Goal: Task Accomplishment & Management: Complete application form

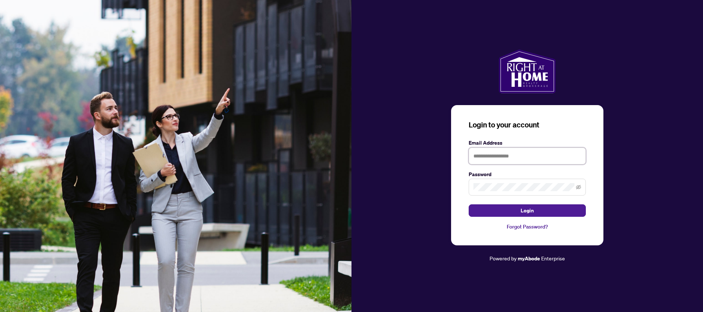
click at [530, 157] on input "text" at bounding box center [526, 155] width 117 height 17
click at [533, 153] on input "text" at bounding box center [526, 155] width 117 height 17
type input "**********"
click at [468, 204] on button "Login" at bounding box center [526, 210] width 117 height 12
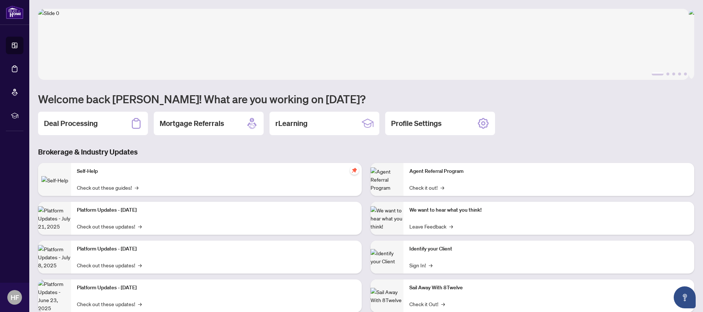
click at [587, 145] on div "1 2 3 4 5 Welcome back Hamid! What are you working on today? Deal Processing Mo…" at bounding box center [366, 166] width 656 height 314
click at [91, 121] on h2 "Deal Processing" at bounding box center [71, 123] width 54 height 10
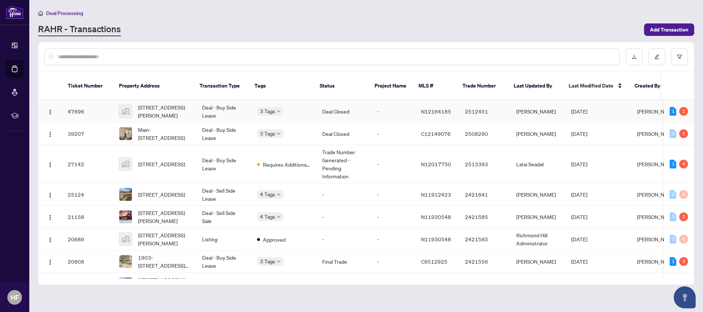
click at [606, 103] on td "[DATE]" at bounding box center [598, 111] width 66 height 22
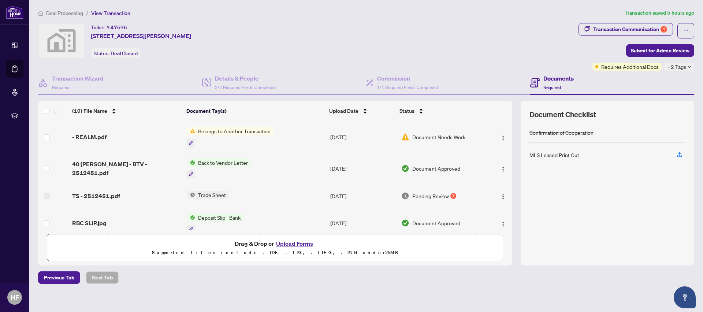
click at [239, 132] on span "Belongs to Another Transaction" at bounding box center [234, 131] width 78 height 8
click at [244, 129] on span "Belongs to Another Transaction" at bounding box center [234, 131] width 78 height 8
click at [417, 139] on span "Document Needs Work" at bounding box center [438, 137] width 53 height 8
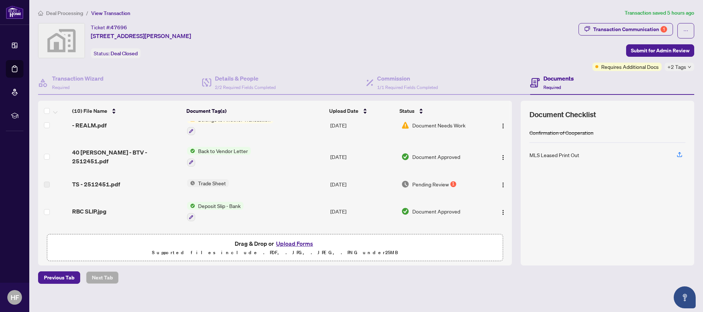
scroll to position [45, 0]
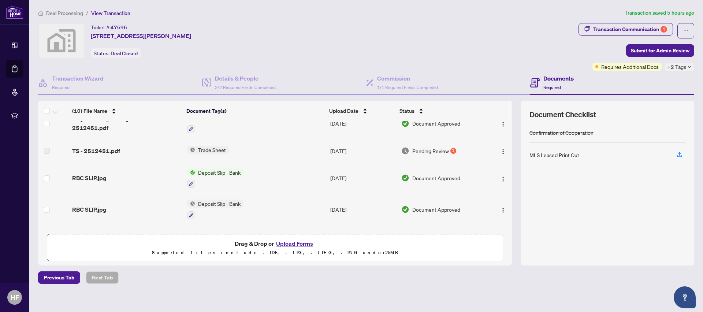
click at [210, 148] on span "Trade Sheet" at bounding box center [212, 150] width 34 height 8
click at [294, 153] on td "Trade Sheet" at bounding box center [255, 150] width 143 height 23
click at [450, 150] on div "1" at bounding box center [453, 151] width 6 height 6
click at [500, 152] on img "button" at bounding box center [503, 152] width 6 height 6
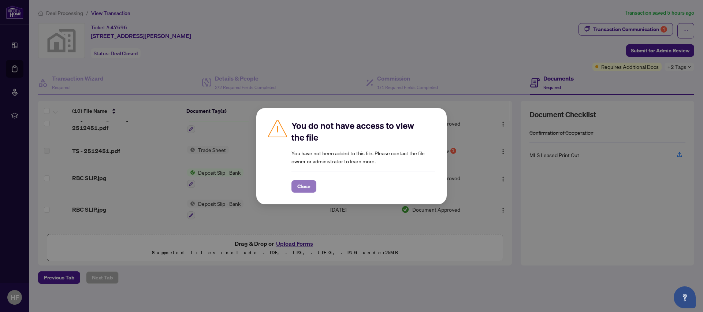
click at [305, 186] on span "Close" at bounding box center [303, 186] width 13 height 12
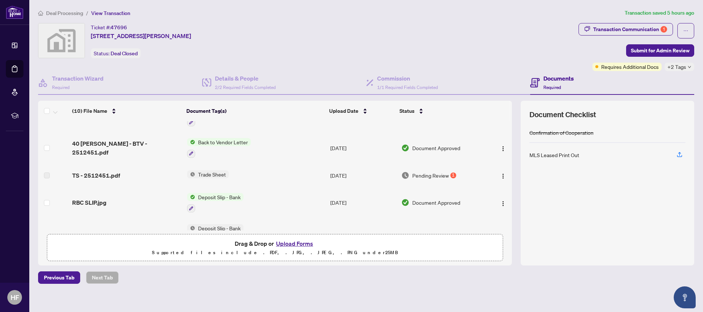
scroll to position [14, 0]
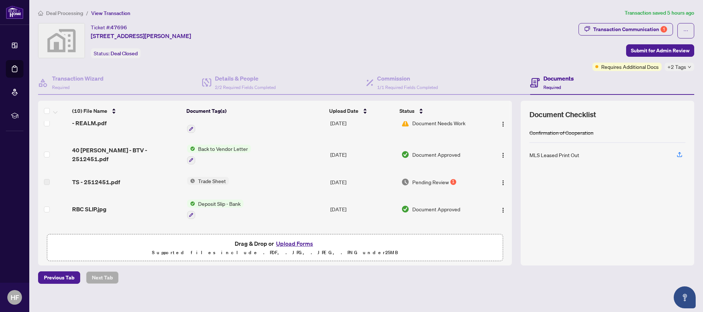
click at [216, 181] on span "Trade Sheet" at bounding box center [212, 181] width 34 height 8
click at [113, 181] on span "TS - 2512451.pdf" at bounding box center [96, 181] width 48 height 9
click at [49, 180] on label at bounding box center [47, 182] width 6 height 8
click at [101, 186] on td "TS - 2512451.pdf" at bounding box center [126, 181] width 115 height 23
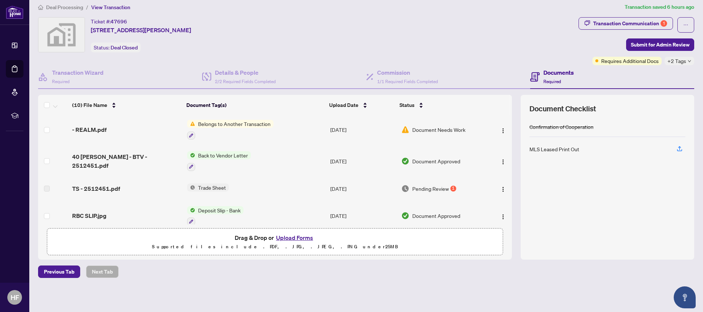
scroll to position [0, 0]
click at [215, 191] on span "Trade Sheet" at bounding box center [212, 189] width 34 height 8
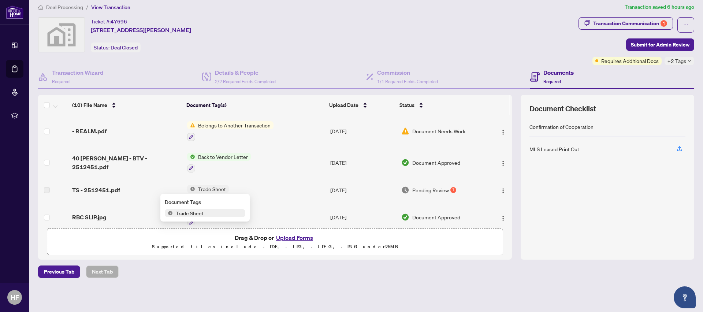
click at [198, 214] on span "Trade Sheet" at bounding box center [190, 213] width 34 height 8
click at [209, 190] on span "Trade Sheet" at bounding box center [212, 189] width 34 height 8
click at [102, 192] on span "TS - 2512451.pdf" at bounding box center [96, 190] width 48 height 9
click at [500, 188] on img "button" at bounding box center [503, 191] width 6 height 6
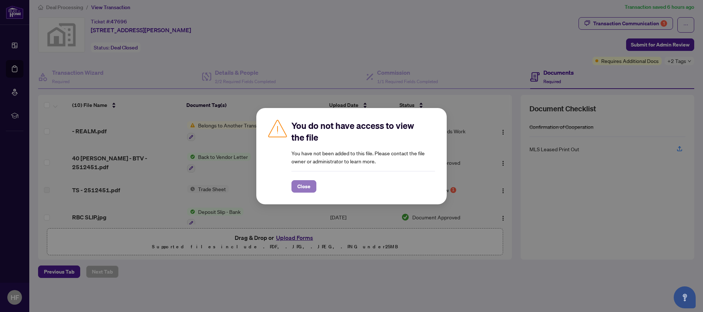
click at [304, 188] on span "Close" at bounding box center [303, 186] width 13 height 12
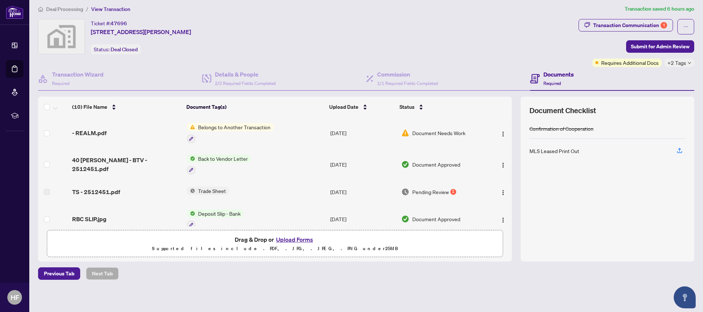
scroll to position [6, 0]
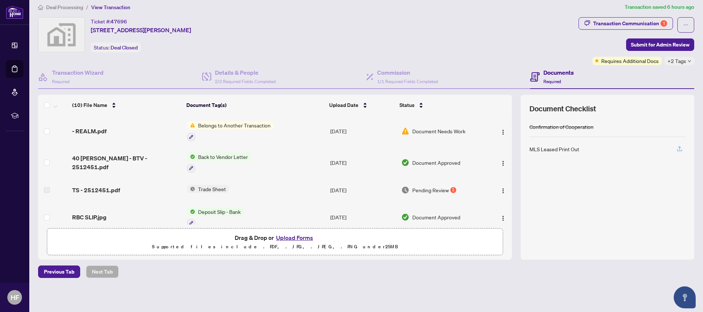
click at [676, 149] on icon "button" at bounding box center [679, 148] width 7 height 7
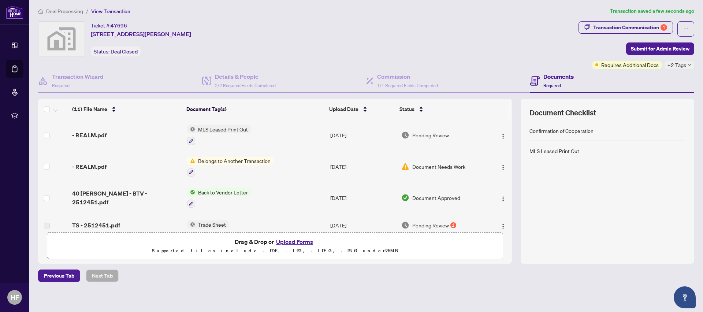
scroll to position [0, 0]
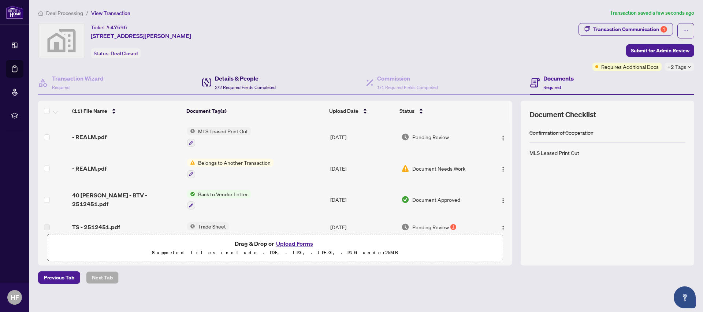
click at [240, 84] on div "Details & People 2/2 Required Fields Completed" at bounding box center [245, 82] width 61 height 17
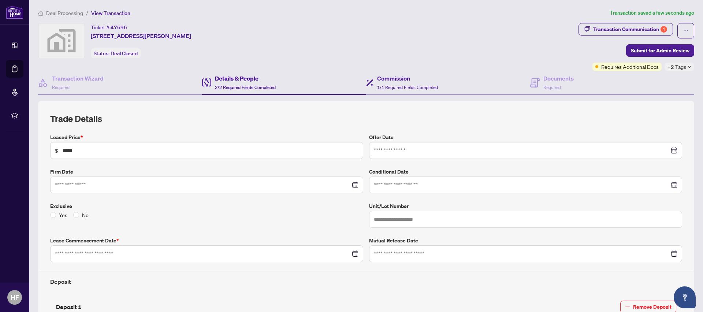
type input "**********"
click at [394, 88] on span "1/1 Required Fields Completed" at bounding box center [407, 87] width 61 height 5
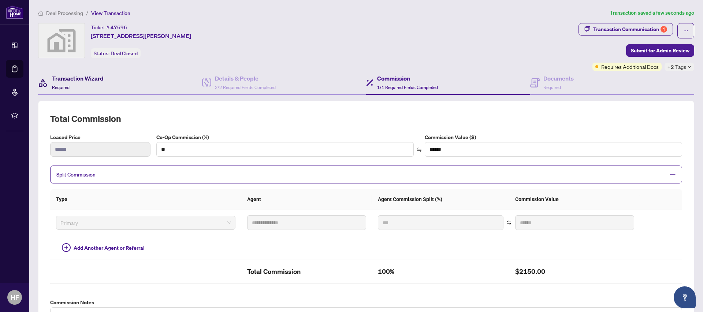
click at [67, 83] on div "Transaction Wizard Required" at bounding box center [78, 82] width 52 height 17
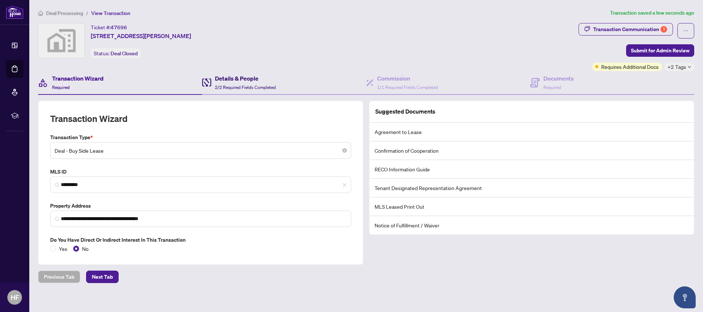
click at [255, 86] on span "2/2 Required Fields Completed" at bounding box center [245, 87] width 61 height 5
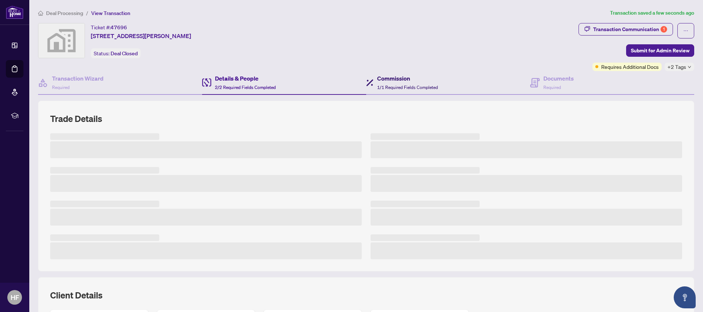
drag, startPoint x: 402, startPoint y: 83, endPoint x: 468, endPoint y: 85, distance: 65.9
click at [402, 83] on div "Commission 1/1 Required Fields Completed" at bounding box center [407, 82] width 61 height 17
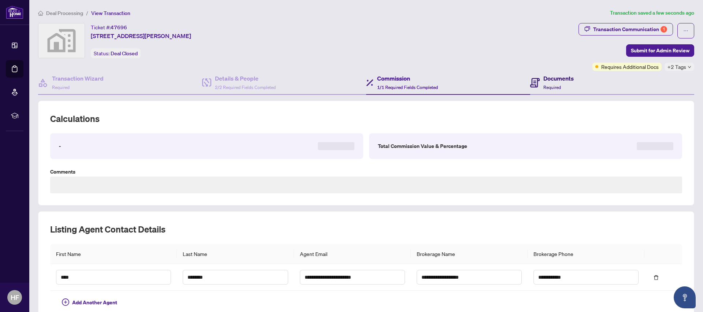
click at [553, 85] on span "Required" at bounding box center [552, 87] width 18 height 5
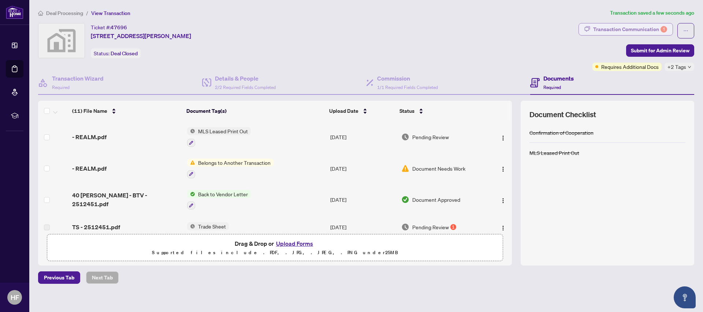
click at [615, 27] on div "Transaction Communication 1" at bounding box center [630, 29] width 74 height 12
type textarea "**********"
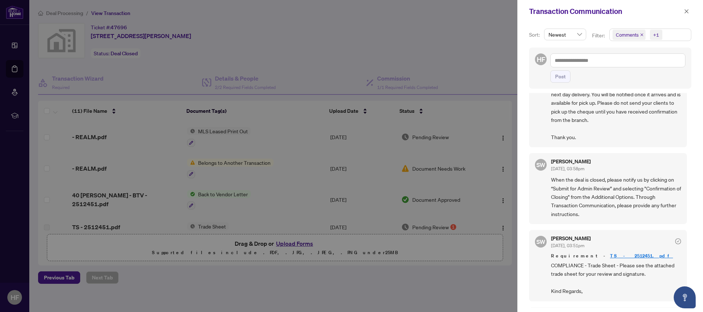
scroll to position [143, 0]
click at [610, 254] on link "TS - 2512451.pdf" at bounding box center [641, 253] width 63 height 6
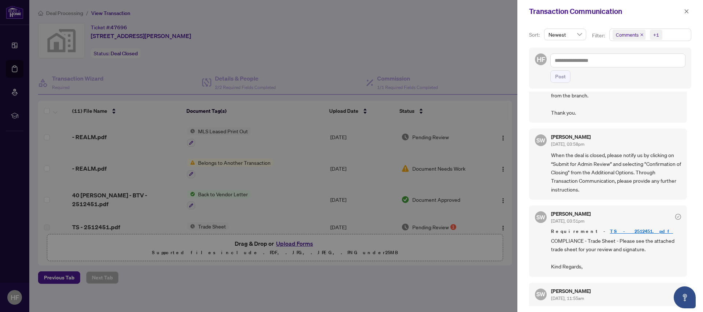
scroll to position [149, 0]
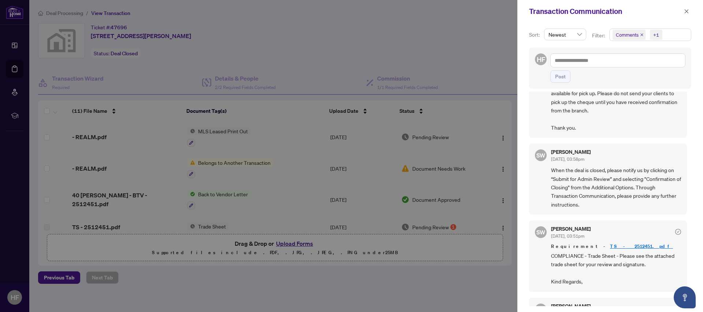
click at [610, 246] on link "TS - 2512451.pdf" at bounding box center [641, 246] width 63 height 6
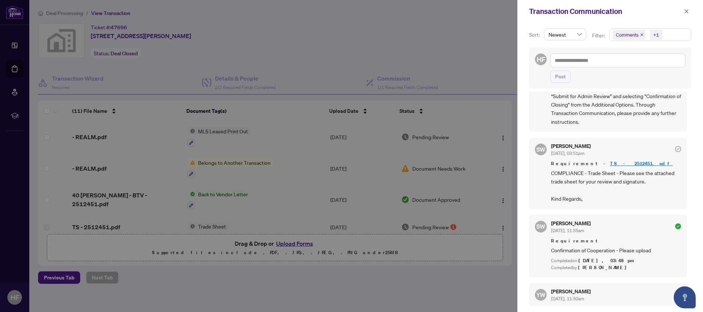
scroll to position [190, 0]
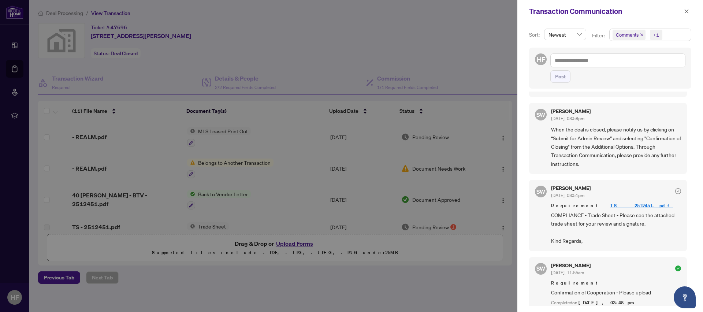
click at [610, 207] on link "TS - 2512451.pdf" at bounding box center [641, 205] width 63 height 6
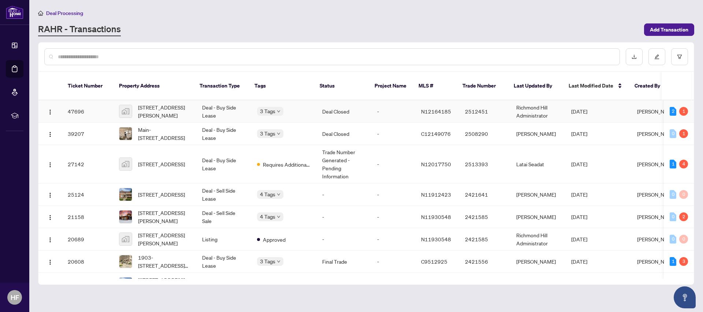
click at [435, 108] on span "N12164185" at bounding box center [436, 111] width 30 height 7
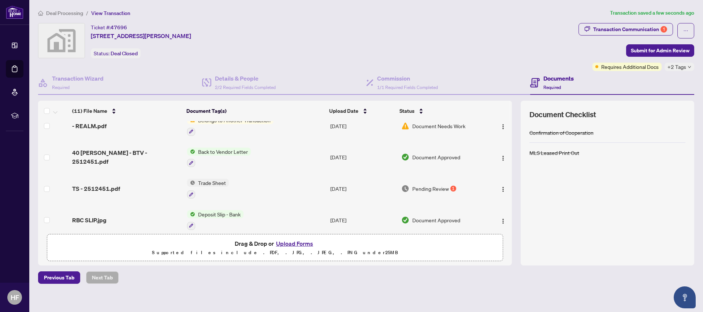
scroll to position [77, 0]
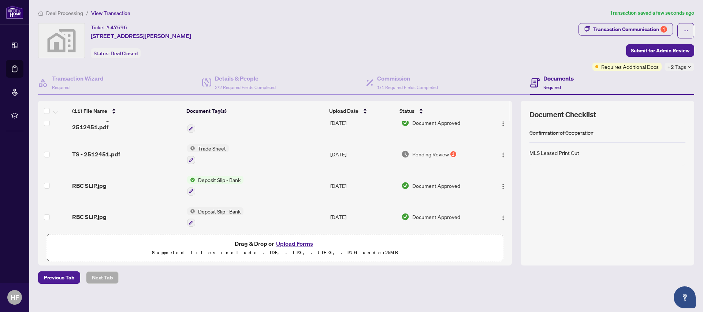
click at [426, 155] on span "Pending Review" at bounding box center [430, 154] width 37 height 8
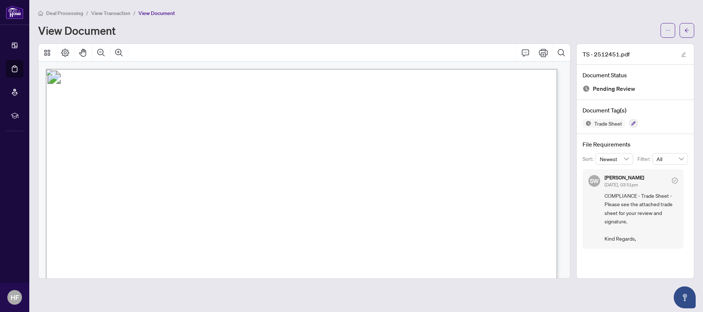
click at [624, 16] on div "Deal Processing / View Transaction / View Document" at bounding box center [366, 13] width 656 height 8
click at [546, 51] on icon "Print" at bounding box center [543, 52] width 9 height 9
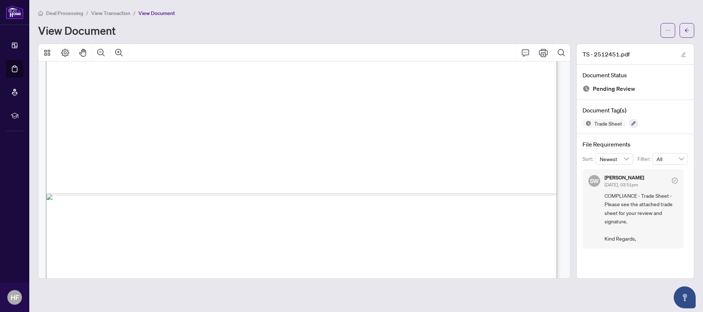
scroll to position [25, 0]
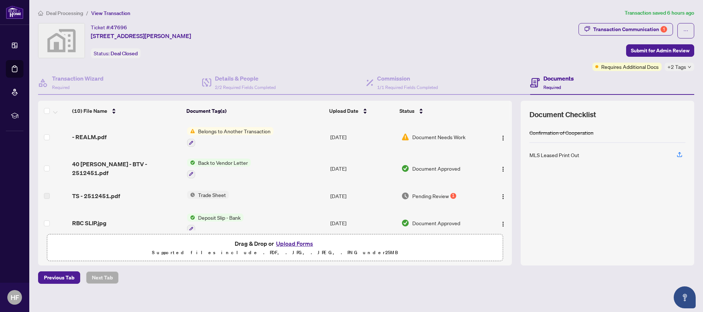
click at [241, 161] on span "Back to Vendor Letter" at bounding box center [223, 162] width 56 height 8
click at [291, 169] on td "Back to Vendor Letter" at bounding box center [255, 168] width 143 height 31
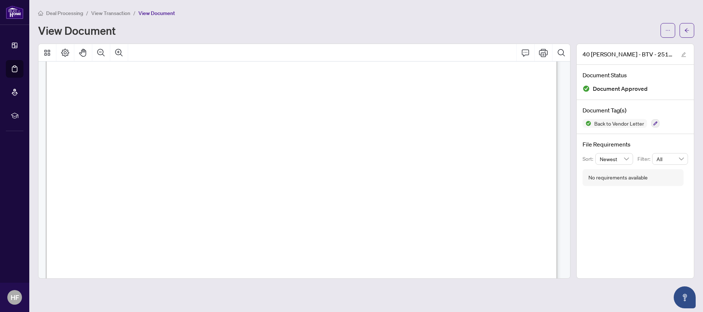
scroll to position [166, 0]
click at [546, 52] on icon "Print" at bounding box center [543, 52] width 9 height 9
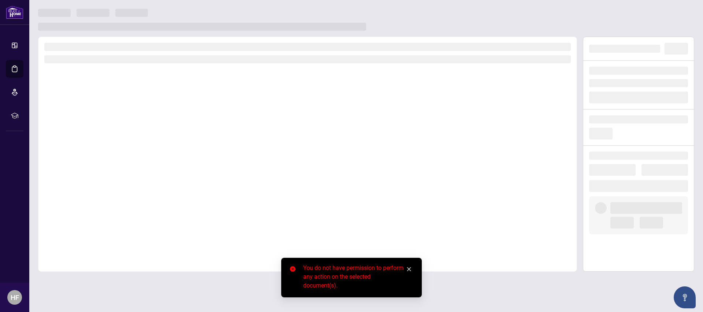
click at [293, 269] on icon "close-circle" at bounding box center [292, 268] width 5 height 5
click at [412, 270] on link "Close" at bounding box center [409, 269] width 8 height 8
click at [408, 269] on icon "close" at bounding box center [409, 269] width 4 height 4
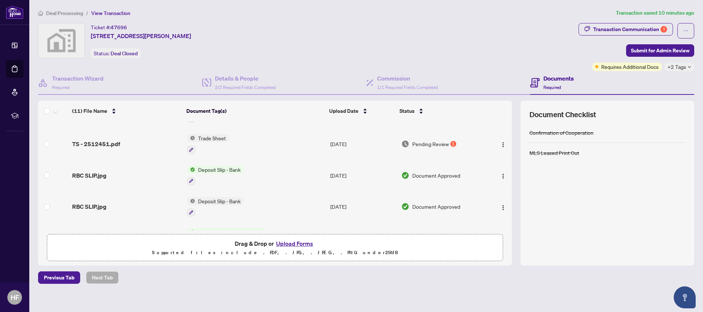
scroll to position [73, 0]
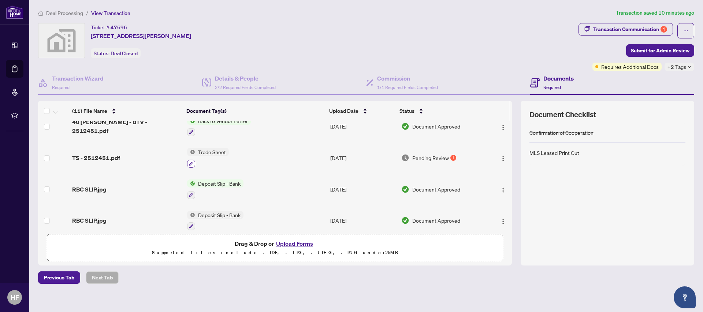
click at [189, 163] on icon "button" at bounding box center [191, 163] width 4 height 4
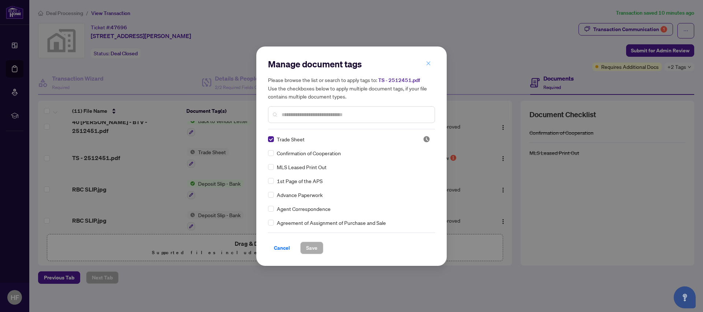
click at [428, 63] on icon "close" at bounding box center [428, 63] width 5 height 5
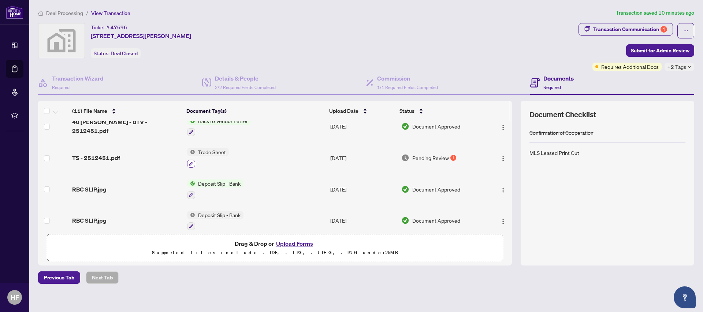
click at [189, 163] on icon "button" at bounding box center [191, 163] width 4 height 4
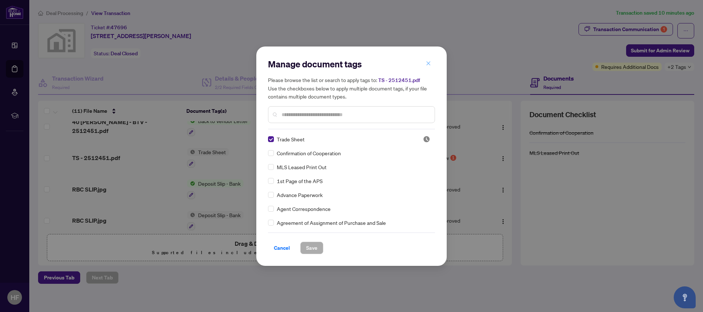
click at [429, 63] on icon "close" at bounding box center [428, 63] width 4 height 4
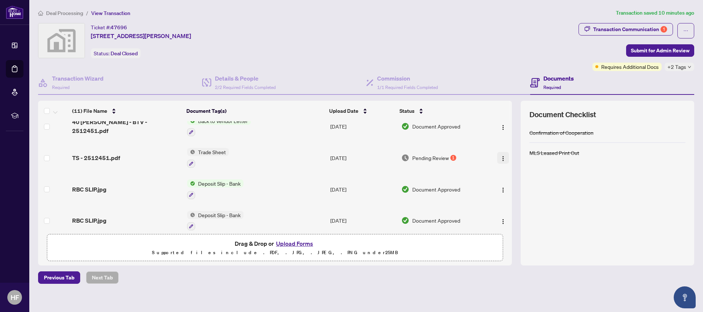
click at [500, 158] on img "button" at bounding box center [503, 159] width 6 height 6
click at [514, 271] on div "Previous Tab Next Tab" at bounding box center [366, 277] width 656 height 12
click at [189, 164] on icon "button" at bounding box center [191, 163] width 4 height 4
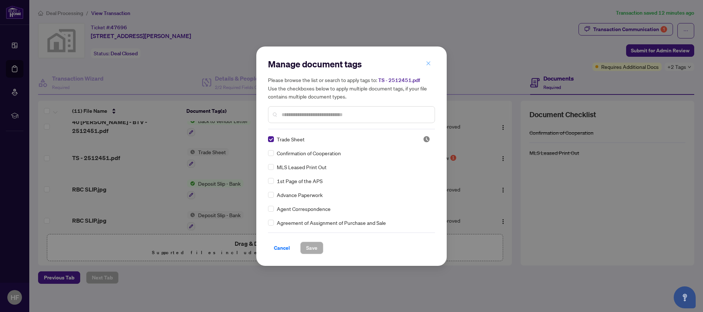
click at [429, 64] on icon "close" at bounding box center [428, 63] width 5 height 5
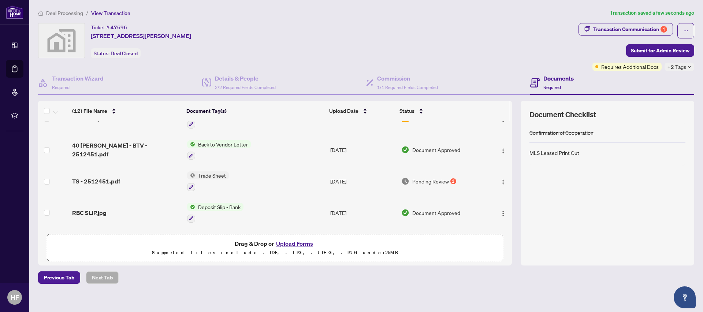
click at [213, 177] on span "Trade Sheet" at bounding box center [212, 175] width 34 height 8
click at [232, 186] on td "Trade Sheet" at bounding box center [255, 180] width 143 height 31
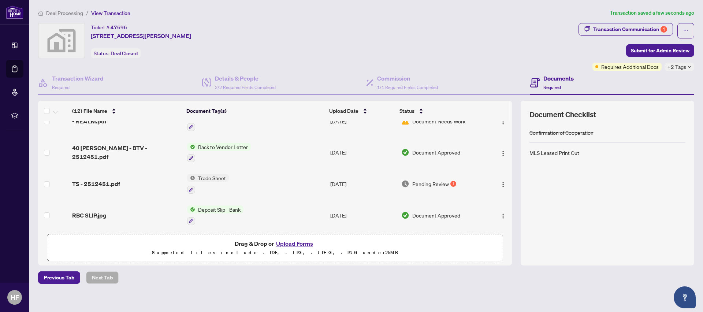
scroll to position [72, 0]
click at [298, 243] on button "Upload Forms" at bounding box center [294, 244] width 41 height 10
click at [290, 244] on button "Upload Forms" at bounding box center [294, 244] width 41 height 10
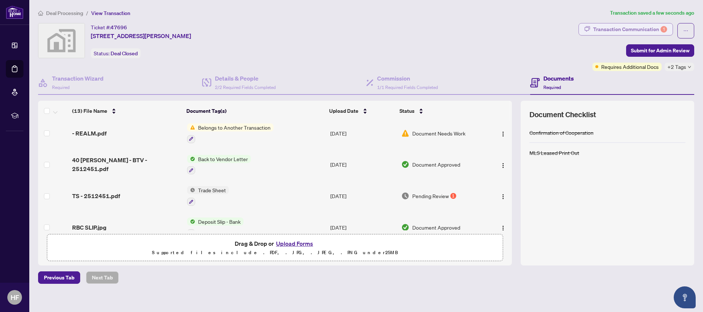
click at [594, 27] on div "Transaction Communication 1" at bounding box center [630, 29] width 74 height 12
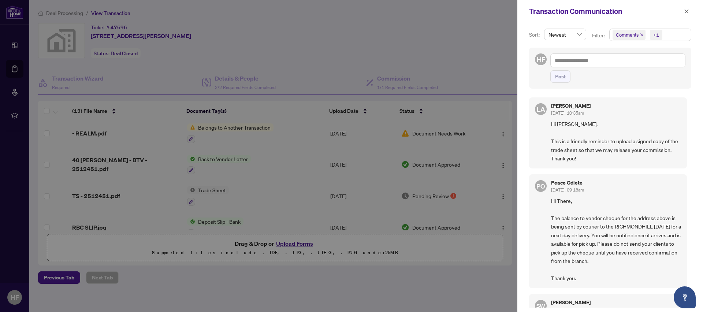
click at [397, 304] on div at bounding box center [351, 156] width 703 height 312
click at [370, 293] on div at bounding box center [351, 156] width 703 height 312
click at [312, 292] on div at bounding box center [351, 156] width 703 height 312
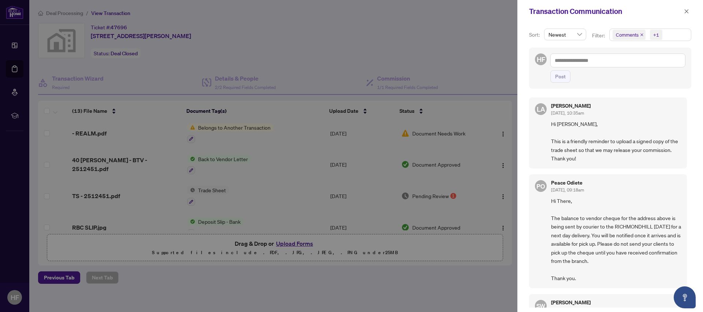
click at [488, 42] on div at bounding box center [351, 156] width 703 height 312
click at [687, 12] on icon "close" at bounding box center [686, 11] width 5 height 5
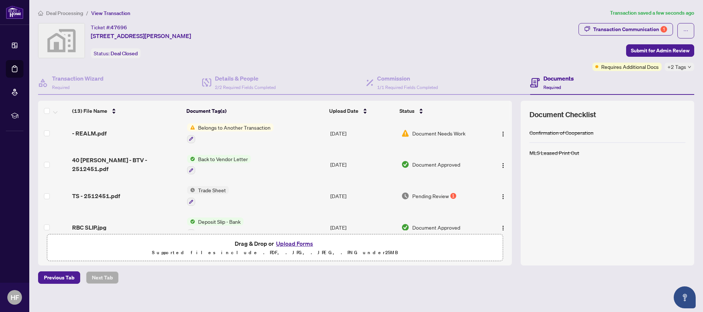
click at [50, 195] on td at bounding box center [53, 195] width 31 height 31
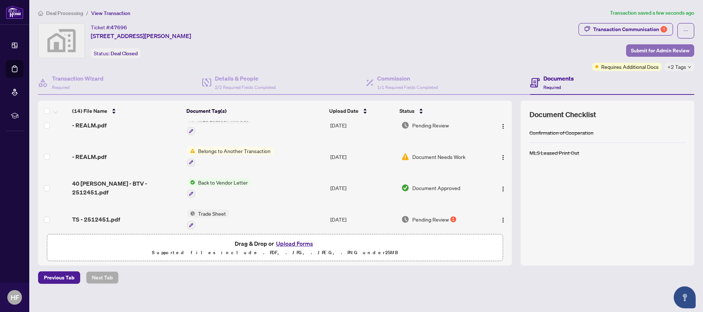
click at [656, 51] on span "Submit for Admin Review" at bounding box center [660, 51] width 59 height 12
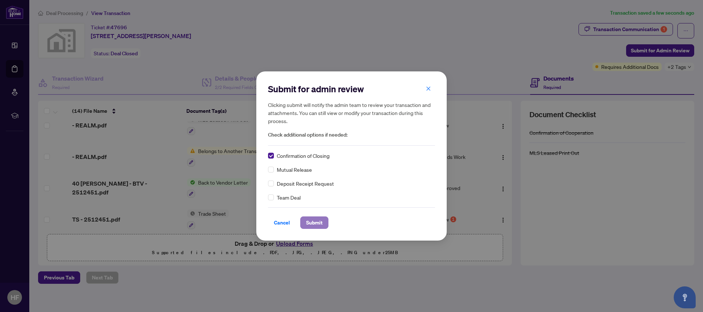
click at [312, 222] on span "Submit" at bounding box center [314, 223] width 16 height 12
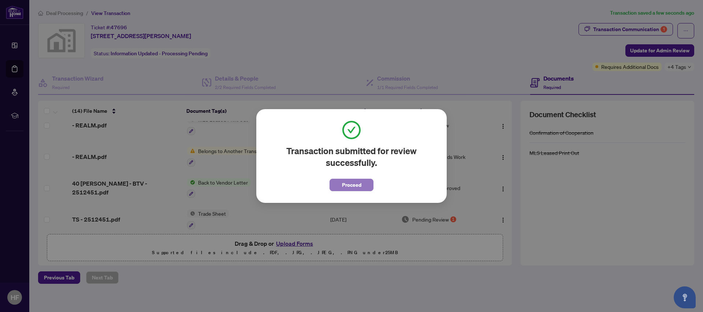
click at [352, 186] on span "Proceed" at bounding box center [351, 185] width 19 height 12
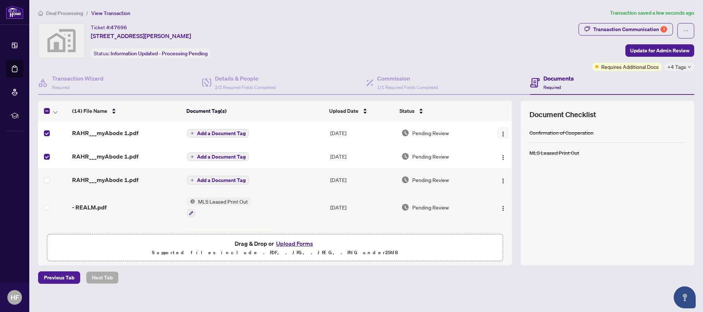
click at [500, 132] on img "button" at bounding box center [503, 134] width 6 height 6
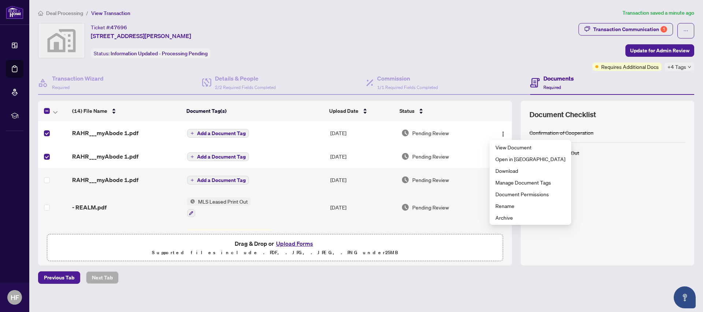
click at [407, 227] on td "Document Needs Work" at bounding box center [442, 238] width 89 height 31
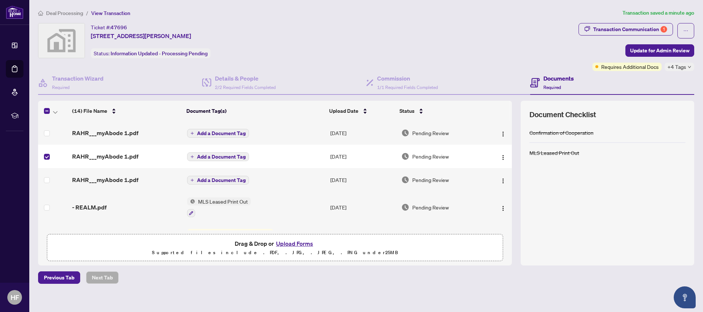
click at [258, 156] on td "Add a Document Tag" at bounding box center [255, 156] width 143 height 23
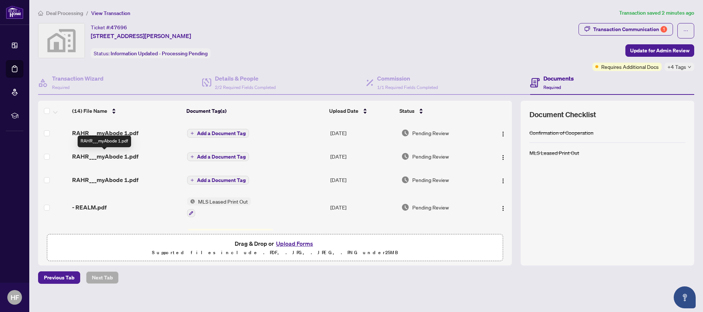
click at [132, 154] on span "RAHR___myAbode 1.pdf" at bounding box center [105, 156] width 66 height 9
click at [110, 182] on span "RAHR___myAbode 1.pdf" at bounding box center [105, 179] width 66 height 9
click at [119, 134] on span "RAHR___myAbode 1.pdf" at bounding box center [105, 132] width 66 height 9
click at [122, 131] on span "RAHR___myAbode 1.pdf" at bounding box center [105, 132] width 66 height 9
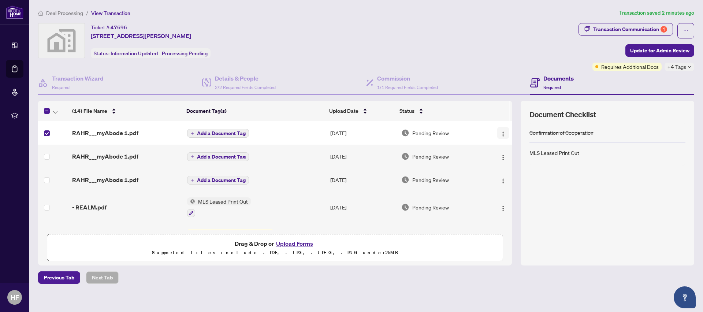
click at [500, 134] on img "button" at bounding box center [503, 134] width 6 height 6
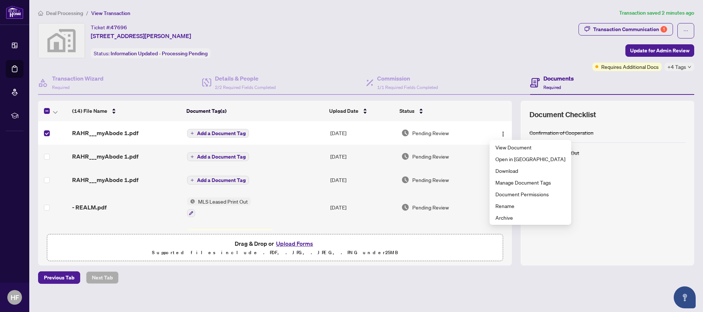
click at [219, 182] on span "Add a Document Tag" at bounding box center [221, 179] width 49 height 5
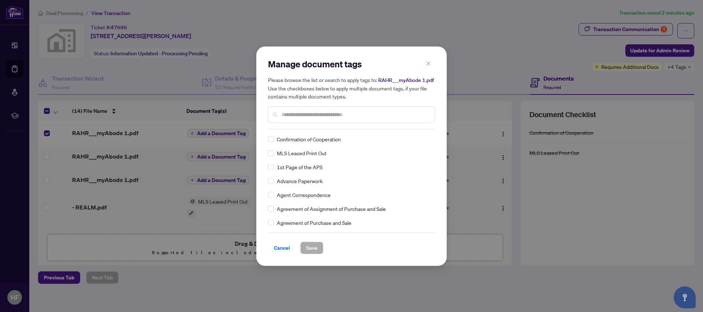
click at [432, 63] on button "button" at bounding box center [428, 63] width 15 height 12
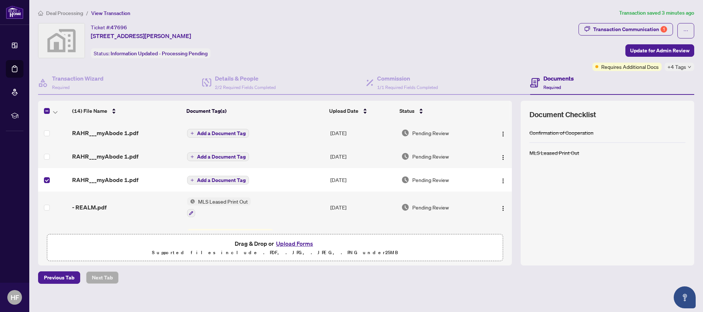
click at [214, 179] on span "Add a Document Tag" at bounding box center [221, 179] width 49 height 5
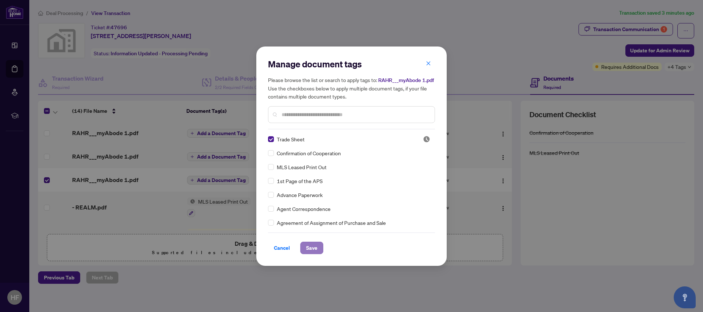
click at [316, 250] on span "Save" at bounding box center [311, 248] width 11 height 12
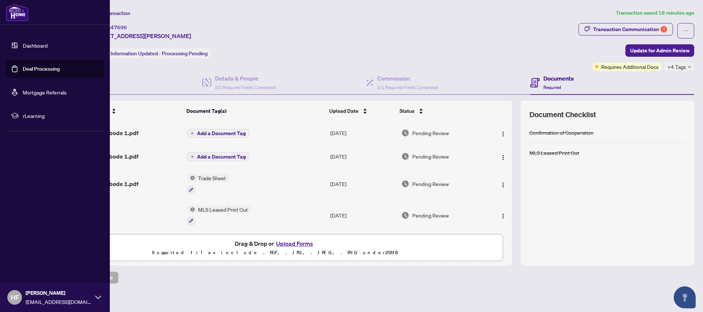
click at [31, 72] on link "Deal Processing" at bounding box center [41, 69] width 37 height 7
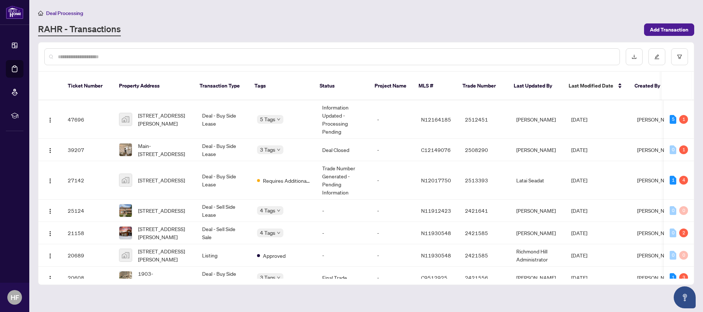
click at [123, 57] on input "text" at bounding box center [335, 57] width 555 height 8
click at [660, 28] on span "Add Transaction" at bounding box center [669, 30] width 38 height 12
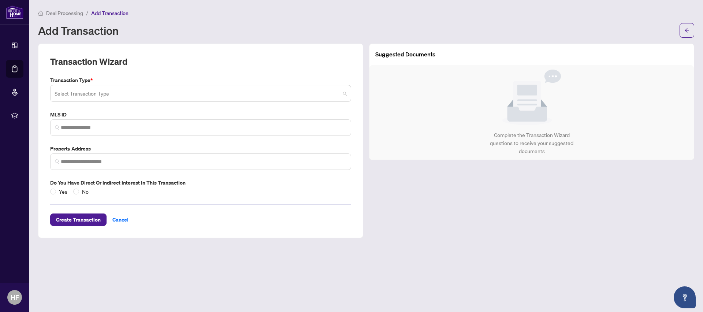
click at [67, 93] on input "search" at bounding box center [197, 94] width 285 height 16
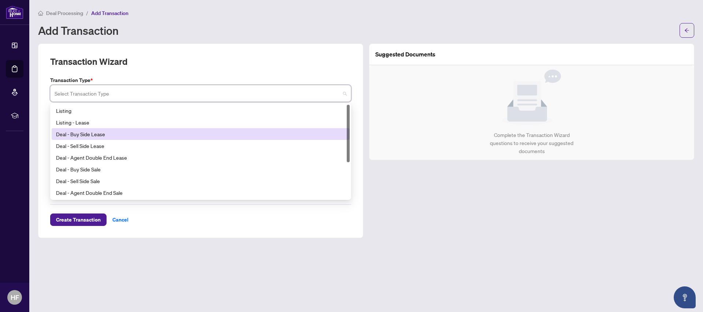
click at [77, 138] on div "Deal - Buy Side Lease" at bounding box center [201, 134] width 298 height 12
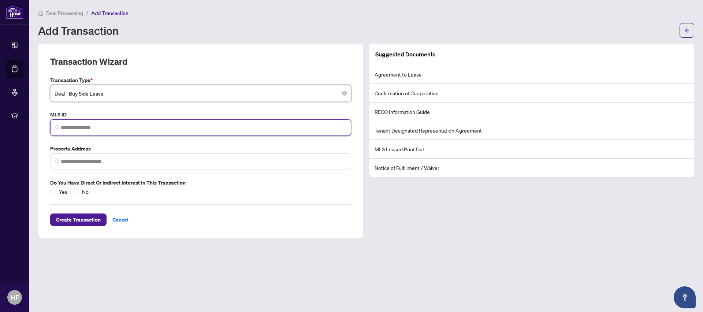
click at [72, 129] on input "search" at bounding box center [203, 128] width 285 height 8
click at [95, 129] on input "search" at bounding box center [203, 128] width 285 height 8
paste input "*********"
type input "*********"
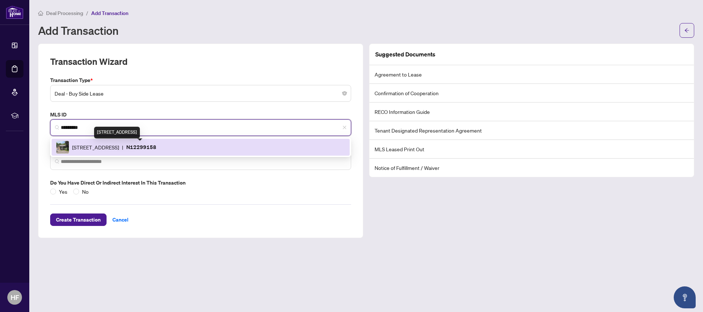
click at [94, 149] on span "[STREET_ADDRESS]" at bounding box center [95, 147] width 47 height 8
type input "**********"
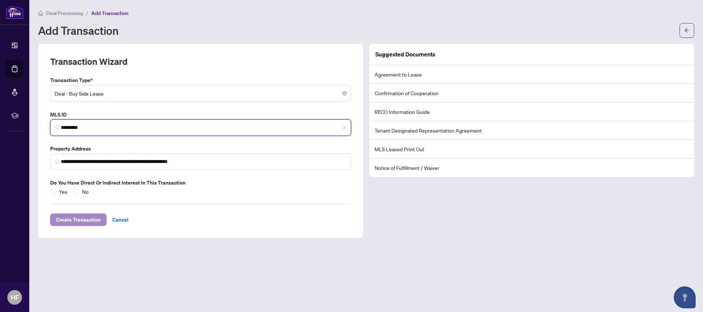
type input "*********"
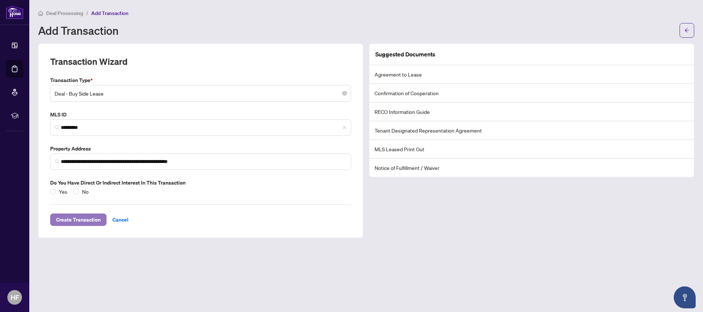
click at [67, 220] on span "Create Transaction" at bounding box center [78, 220] width 45 height 12
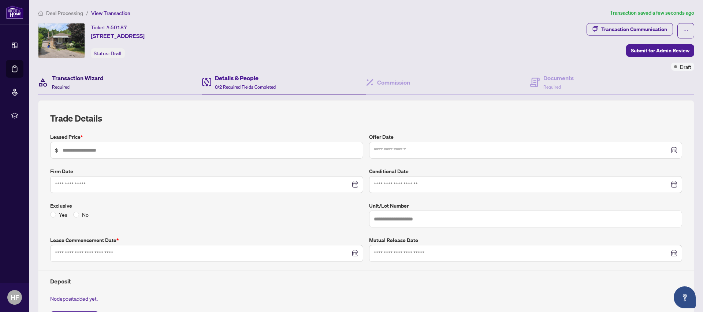
click at [65, 80] on h4 "Transaction Wizard" at bounding box center [78, 78] width 52 height 9
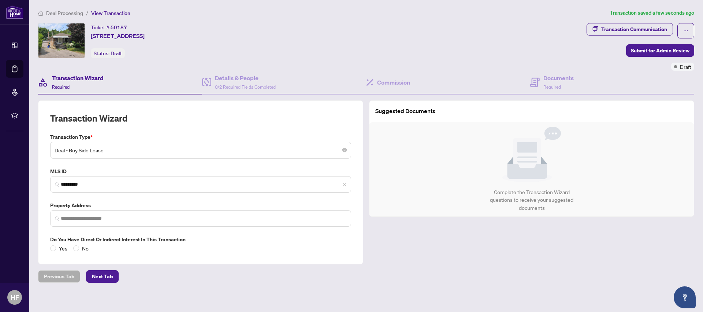
type input "**********"
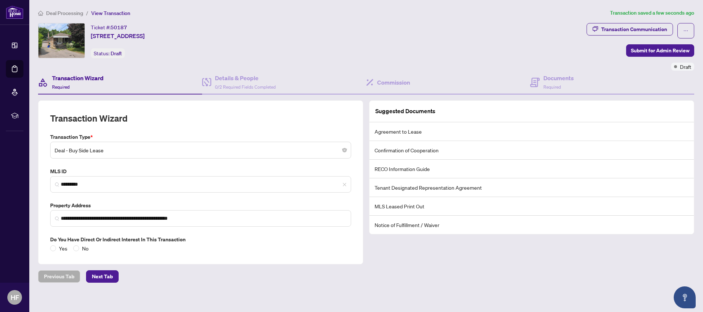
click at [105, 151] on span "Deal - Buy Side Lease" at bounding box center [201, 150] width 292 height 14
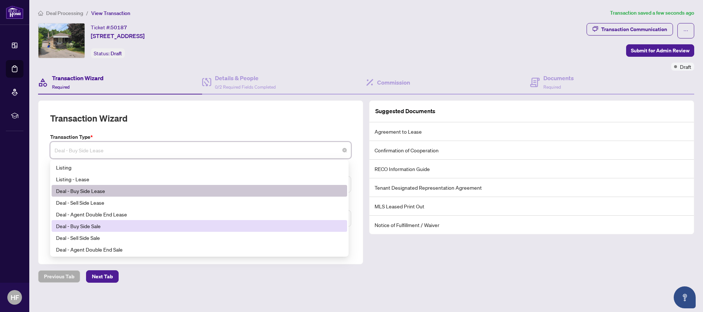
click at [92, 227] on div "Deal - Buy Side Sale" at bounding box center [199, 226] width 287 height 8
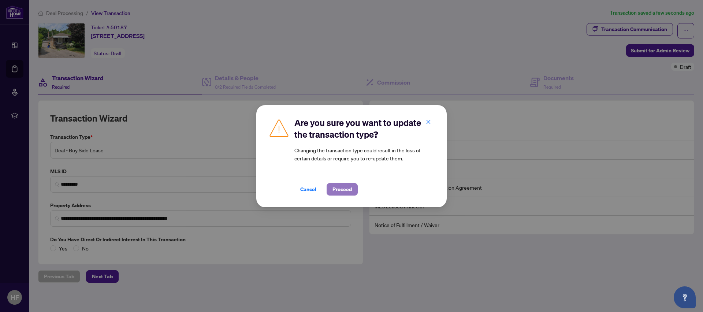
click at [346, 190] on span "Proceed" at bounding box center [341, 189] width 19 height 12
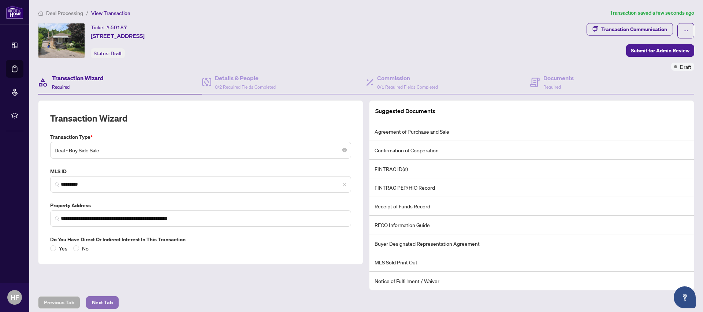
click at [103, 302] on span "Next Tab" at bounding box center [102, 302] width 21 height 12
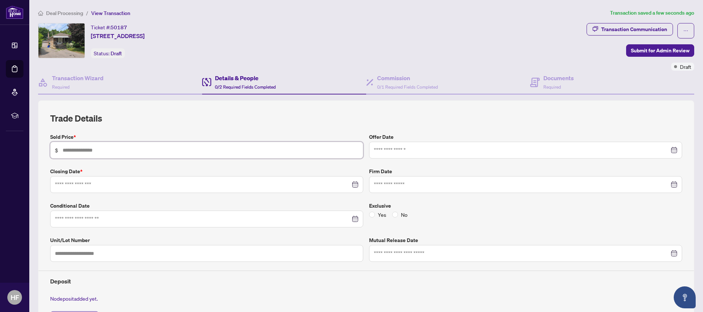
click at [66, 149] on input "text" at bounding box center [211, 150] width 296 height 8
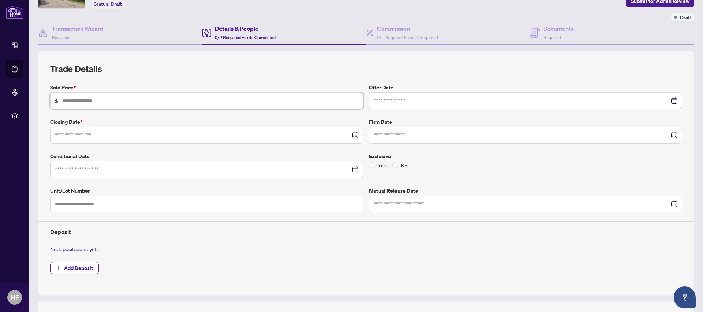
scroll to position [55, 0]
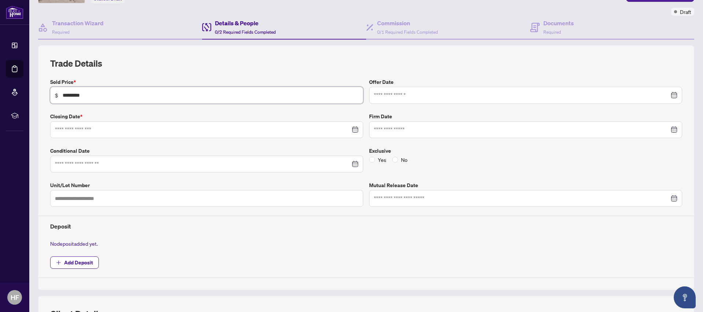
type input "*********"
click at [85, 130] on input at bounding box center [202, 130] width 295 height 8
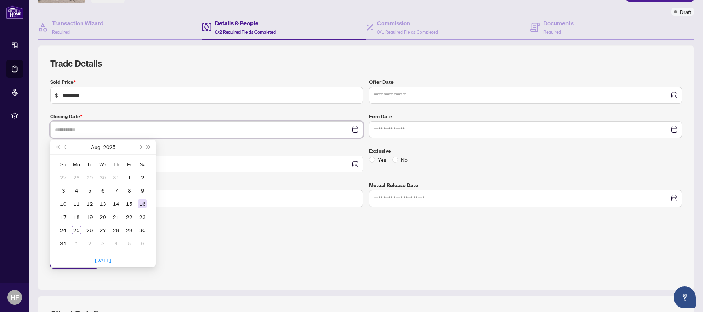
type input "**********"
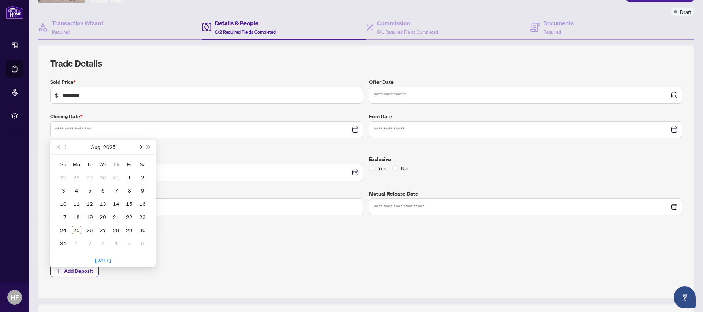
click at [142, 146] on span "Next month (PageDown)" at bounding box center [140, 147] width 4 height 4
click at [105, 192] on div "5" at bounding box center [102, 190] width 9 height 9
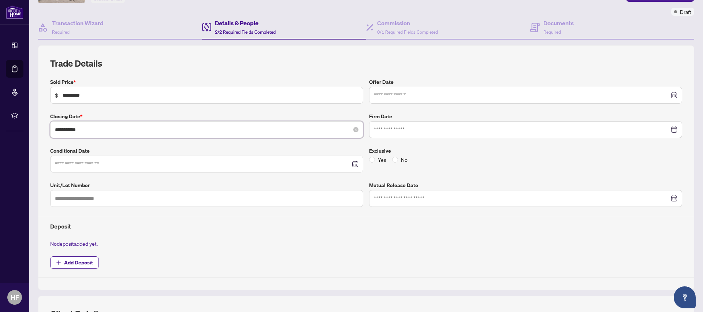
click at [69, 130] on input "**********" at bounding box center [202, 130] width 295 height 8
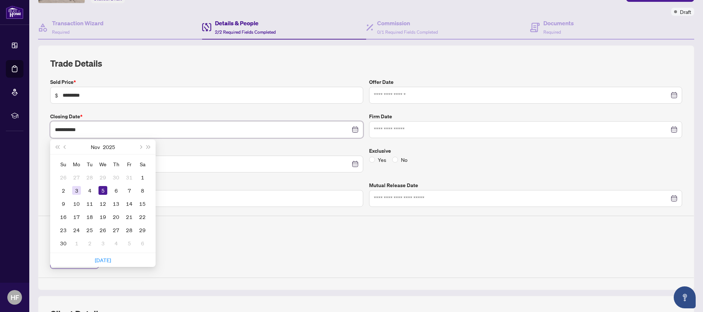
type input "**********"
click at [75, 192] on div "3" at bounding box center [76, 190] width 9 height 9
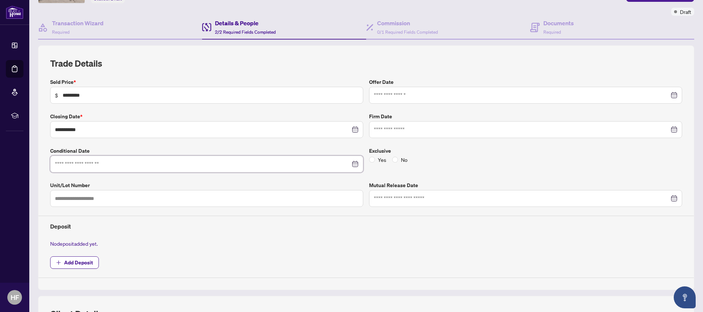
click at [72, 164] on input at bounding box center [202, 164] width 295 height 8
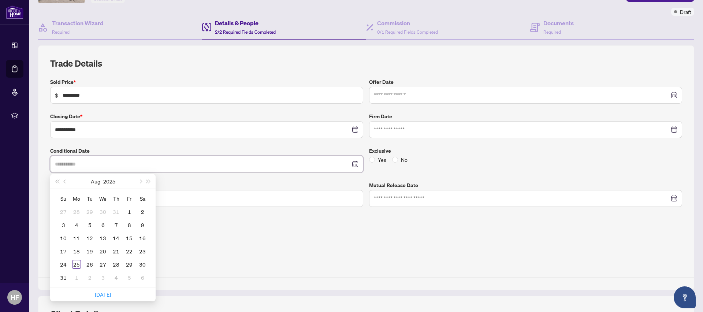
type input "**********"
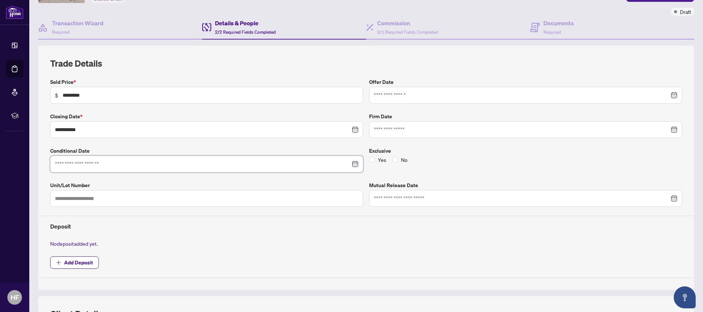
click at [64, 166] on input at bounding box center [202, 164] width 295 height 8
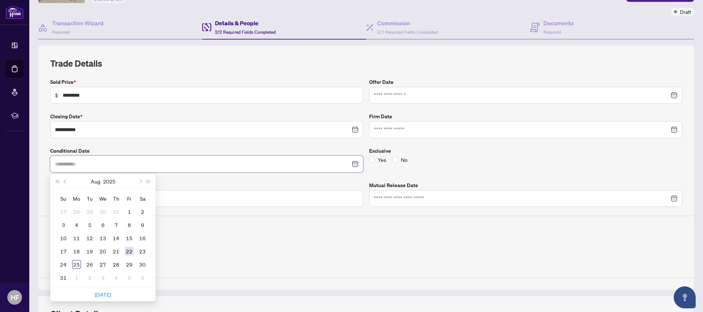
type input "**********"
click at [135, 253] on td "22" at bounding box center [129, 250] width 13 height 13
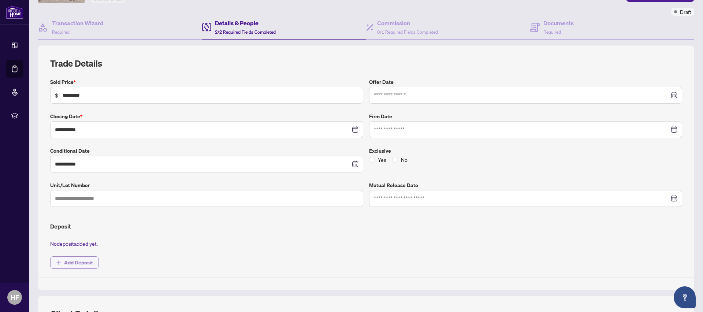
click at [68, 265] on span "Add Deposit" at bounding box center [78, 263] width 29 height 12
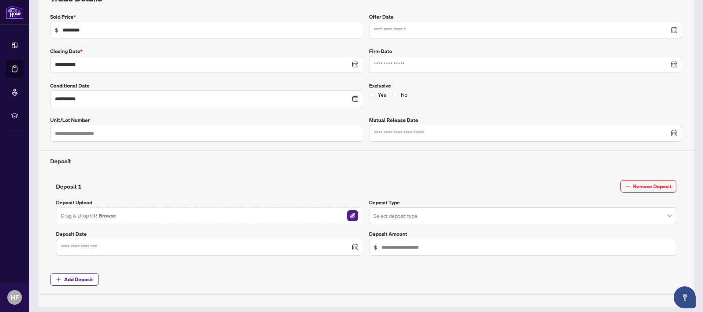
scroll to position [121, 0]
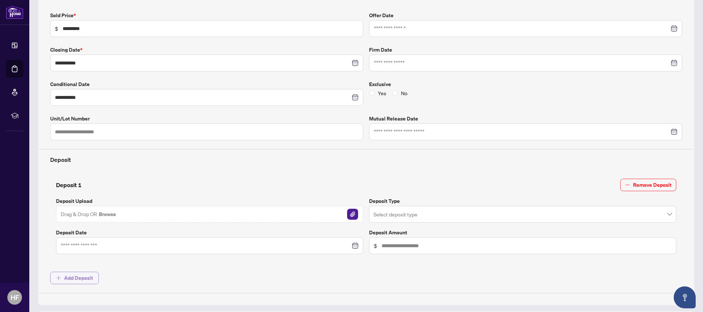
click at [78, 280] on span "Add Deposit" at bounding box center [78, 278] width 29 height 12
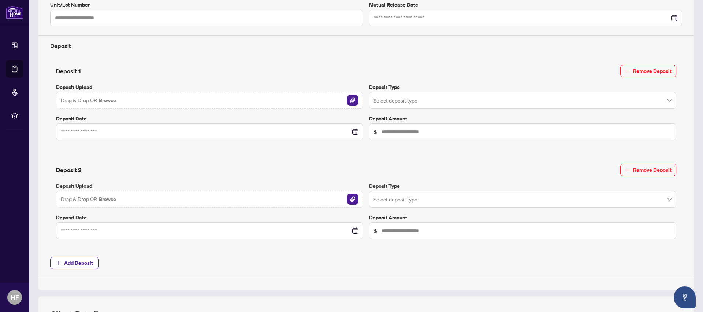
scroll to position [244, 0]
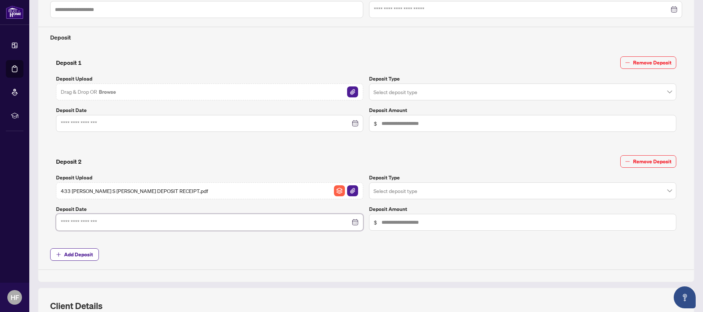
click at [80, 222] on input at bounding box center [205, 222] width 289 height 8
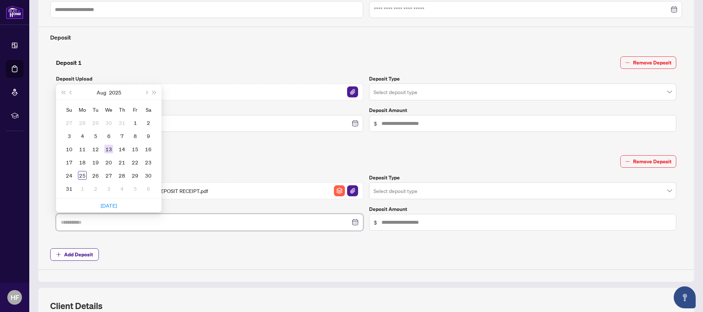
type input "**********"
click at [111, 150] on div "13" at bounding box center [108, 149] width 9 height 9
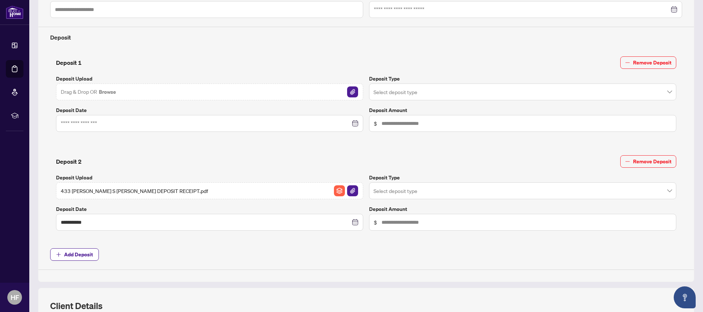
click at [389, 93] on input "search" at bounding box center [519, 93] width 292 height 16
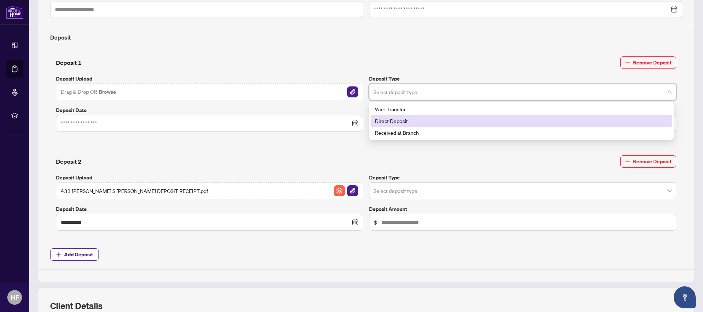
click at [389, 121] on div "Direct Deposit" at bounding box center [521, 121] width 293 height 8
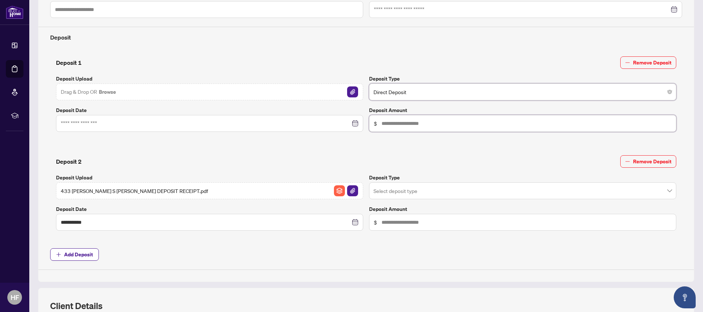
click at [383, 123] on input "text" at bounding box center [526, 123] width 290 height 8
type input "******"
click at [379, 189] on input "search" at bounding box center [519, 192] width 292 height 16
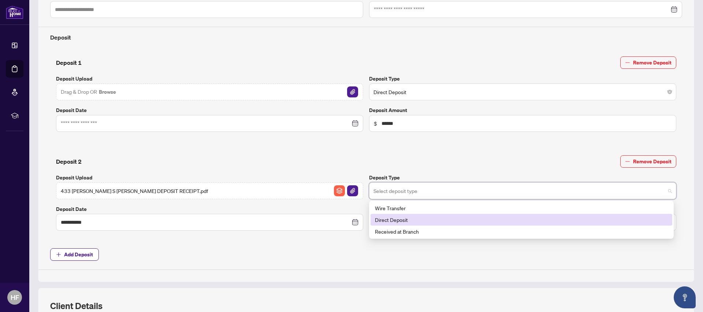
click at [383, 222] on div "Direct Deposit" at bounding box center [521, 220] width 293 height 8
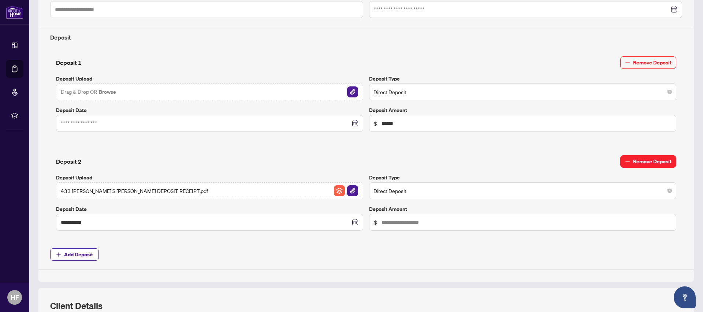
click at [633, 160] on span "Remove Deposit" at bounding box center [652, 162] width 38 height 12
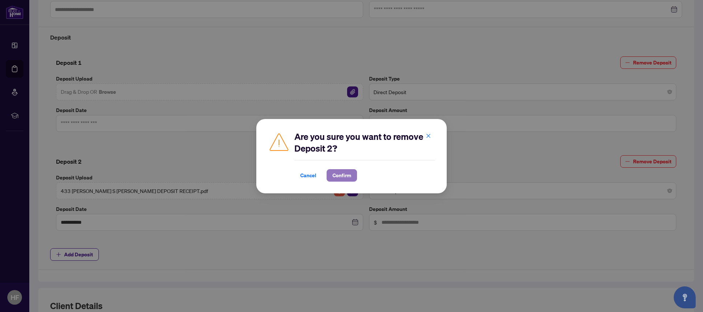
click at [349, 175] on span "Confirm" at bounding box center [341, 175] width 19 height 12
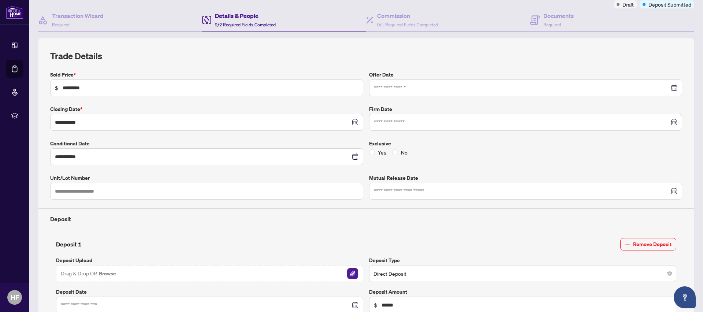
scroll to position [36, 0]
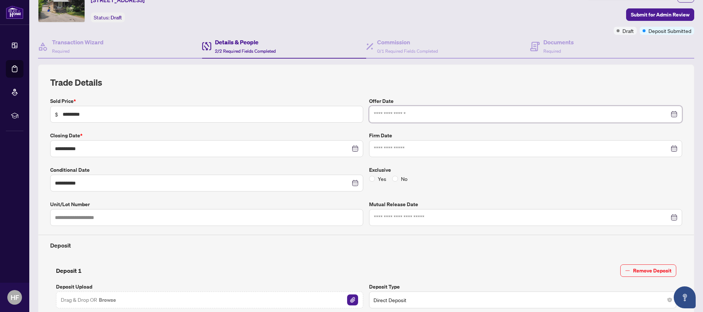
click at [389, 113] on input at bounding box center [521, 114] width 295 height 8
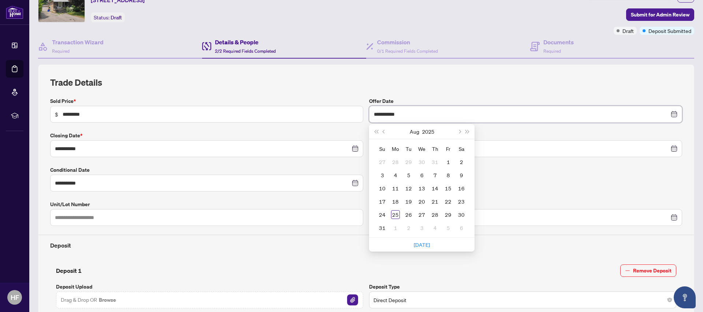
type input "**********"
click at [396, 190] on div "11" at bounding box center [395, 188] width 9 height 9
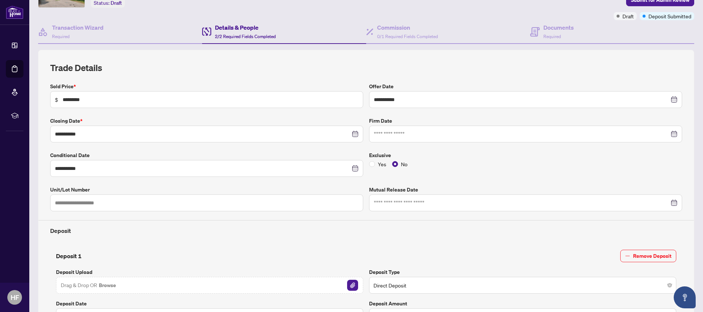
scroll to position [39, 0]
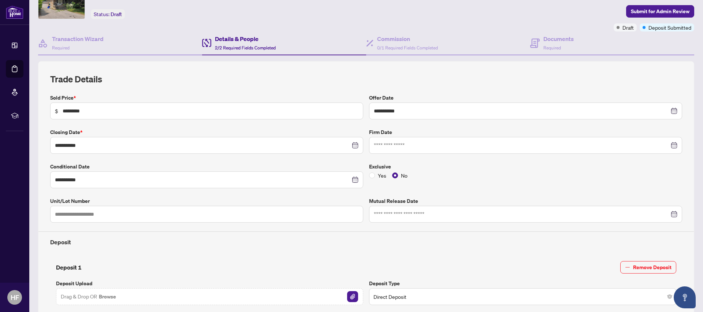
click at [669, 214] on div at bounding box center [525, 214] width 303 height 8
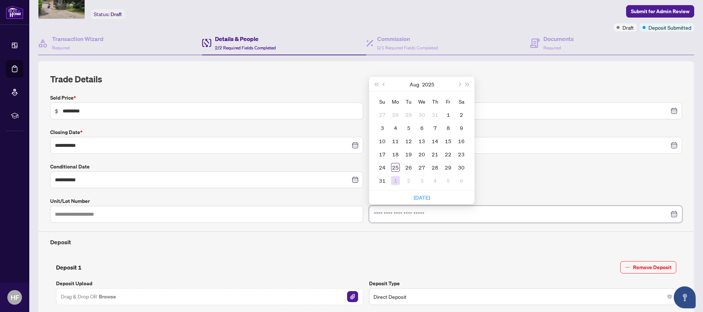
type input "**********"
click at [394, 166] on div "25" at bounding box center [395, 167] width 9 height 9
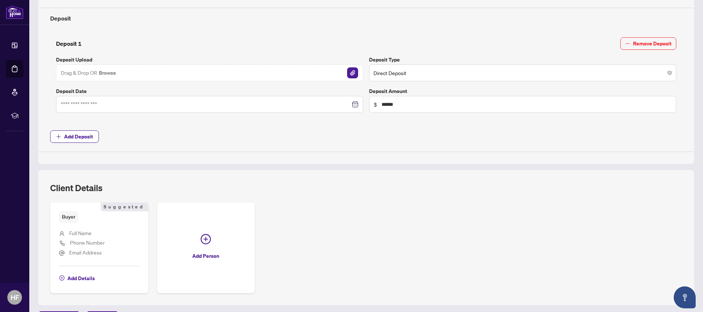
scroll to position [287, 0]
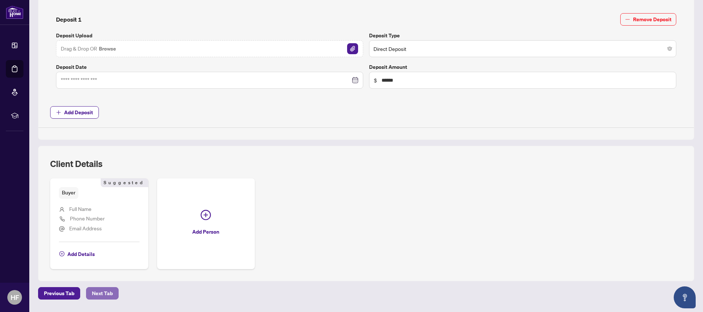
click at [102, 292] on span "Next Tab" at bounding box center [102, 293] width 21 height 12
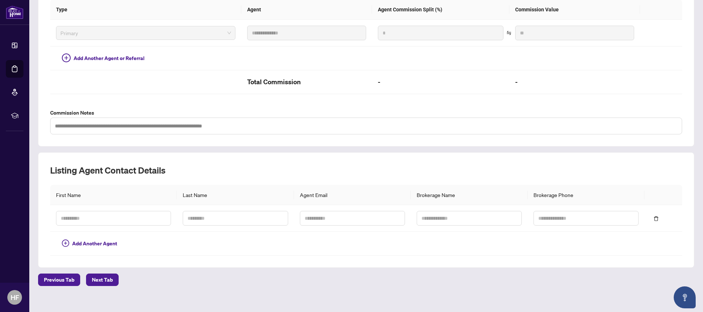
scroll to position [197, 0]
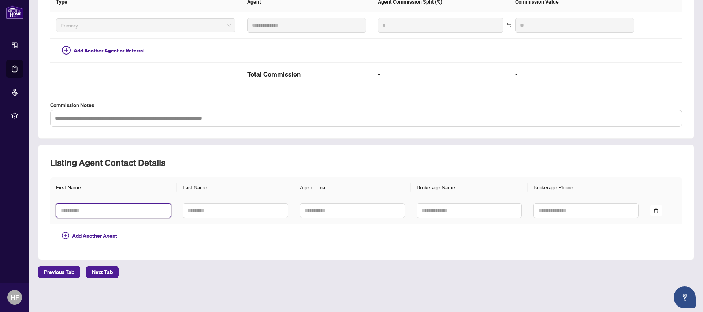
click at [76, 211] on input "text" at bounding box center [113, 210] width 115 height 15
click at [205, 168] on div "Listing Agent Contact Details First Name Last Name Agent Email Brokerage Name B…" at bounding box center [366, 202] width 632 height 91
paste input "**********"
type input "**********"
click at [189, 209] on input "text" at bounding box center [235, 210] width 105 height 15
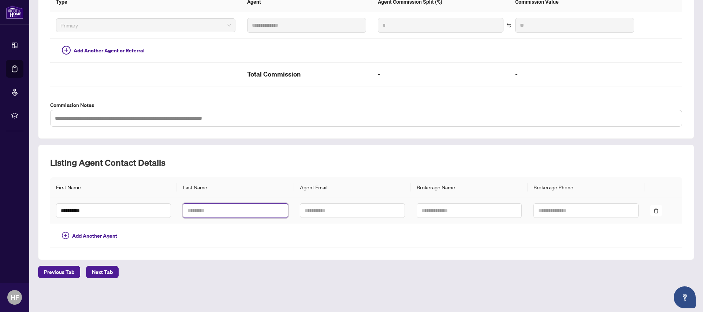
click at [186, 211] on input "text" at bounding box center [235, 210] width 105 height 15
type input "**"
click at [314, 210] on input "text" at bounding box center [352, 210] width 105 height 15
paste input "**********"
type input "**********"
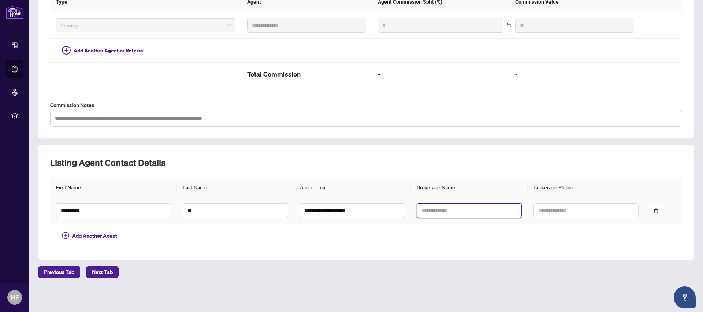
drag, startPoint x: 430, startPoint y: 210, endPoint x: 430, endPoint y: 206, distance: 4.4
click at [430, 210] on input "text" at bounding box center [468, 210] width 105 height 15
paste input "**********"
type input "**********"
click at [553, 210] on input "text" at bounding box center [585, 210] width 105 height 15
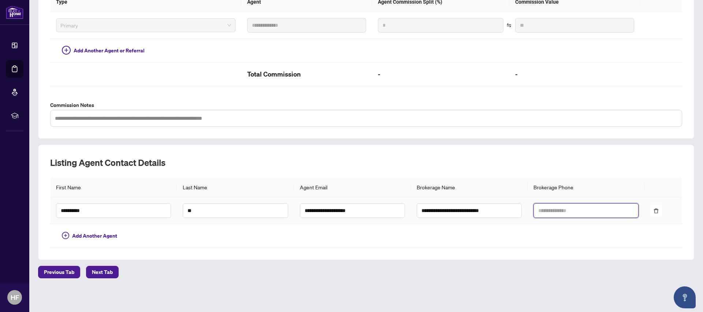
paste input "**********"
type input "**********"
click at [457, 269] on div "Previous Tab Next Tab" at bounding box center [366, 272] width 656 height 12
click at [100, 273] on span "Next Tab" at bounding box center [102, 272] width 21 height 12
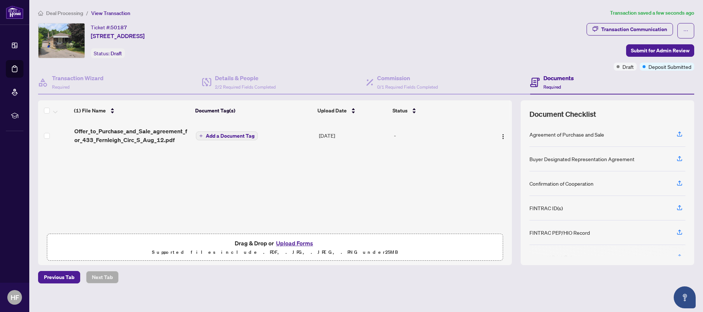
click at [420, 34] on div "Ticket #: 50187 [STREET_ADDRESS] Status: Draft" at bounding box center [310, 40] width 545 height 35
click at [676, 134] on icon "button" at bounding box center [679, 134] width 7 height 7
click at [676, 135] on icon "button" at bounding box center [679, 134] width 7 height 7
click at [676, 134] on icon "button" at bounding box center [679, 134] width 7 height 7
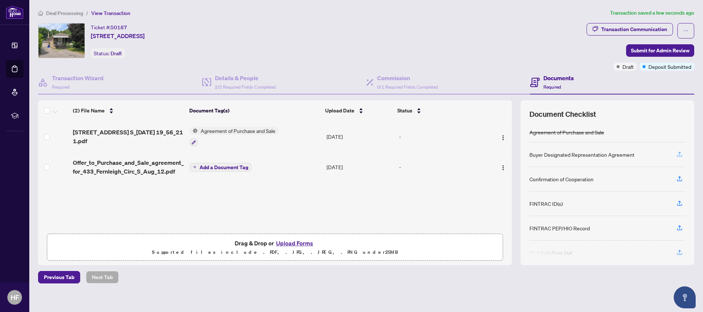
click at [676, 155] on icon "button" at bounding box center [679, 154] width 7 height 7
click at [677, 179] on button "button" at bounding box center [679, 179] width 12 height 12
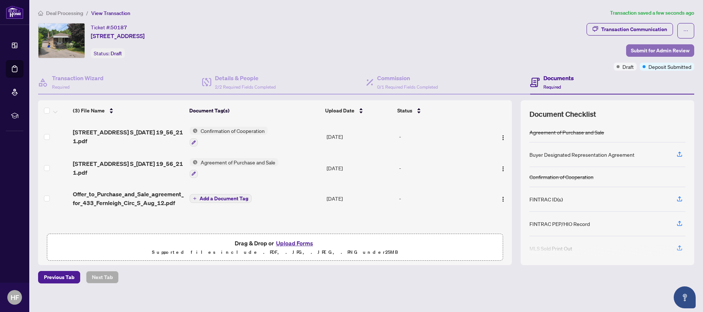
click at [649, 50] on span "Submit for Admin Review" at bounding box center [660, 51] width 59 height 12
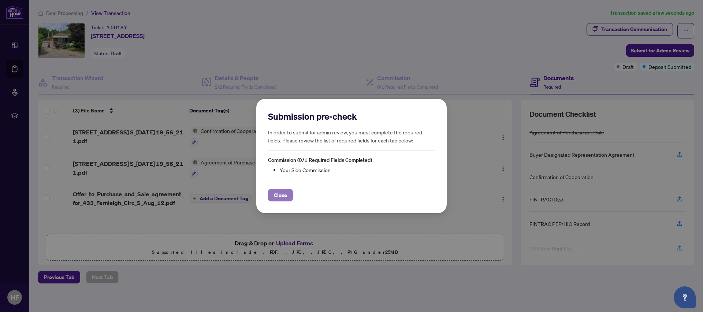
click at [282, 195] on span "Close" at bounding box center [280, 195] width 13 height 12
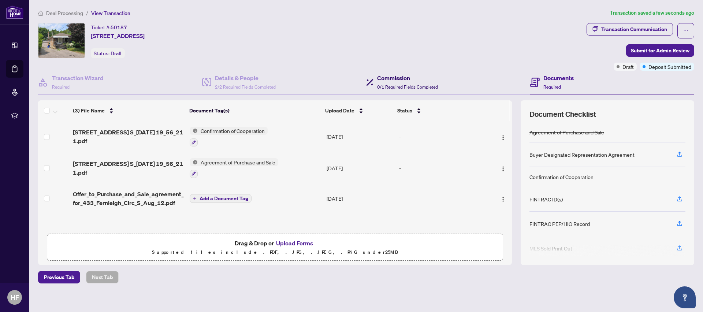
click at [381, 82] on h4 "Commission" at bounding box center [407, 78] width 61 height 9
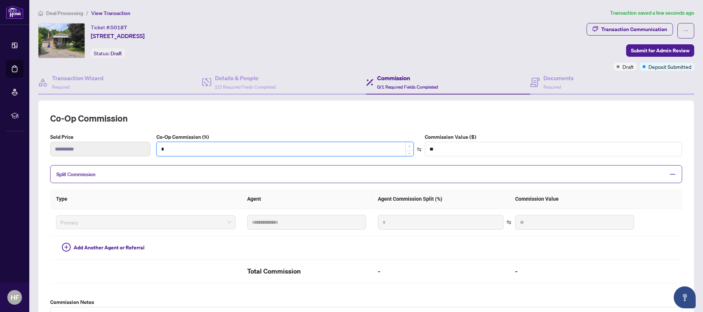
type input "*"
type input "*******"
click at [408, 145] on icon "up" at bounding box center [409, 146] width 3 height 3
type input "*"
type input "*******"
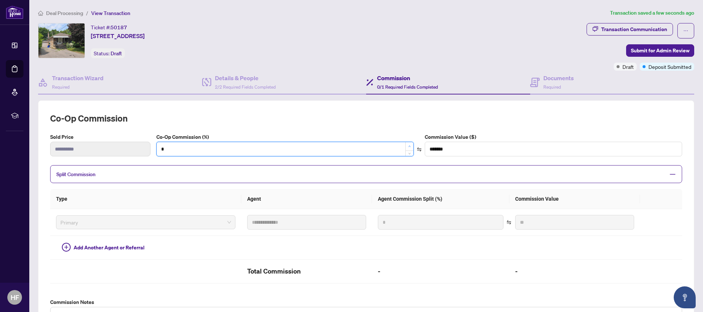
click at [408, 145] on icon "up" at bounding box center [409, 146] width 3 height 3
type input "*"
type input "*******"
click at [408, 145] on icon "up" at bounding box center [409, 146] width 3 height 3
type input "*"
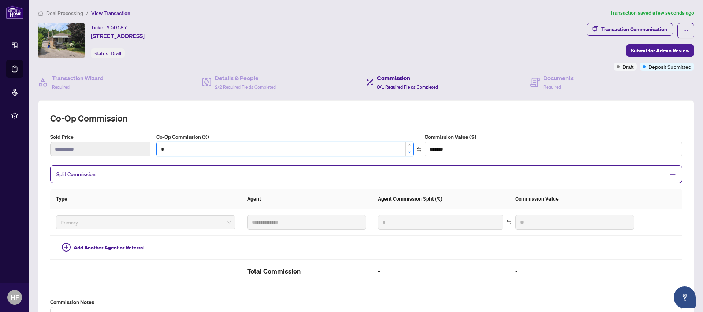
type input "*******"
click at [408, 152] on icon "down" at bounding box center [409, 152] width 3 height 3
type input "***"
type input "*******"
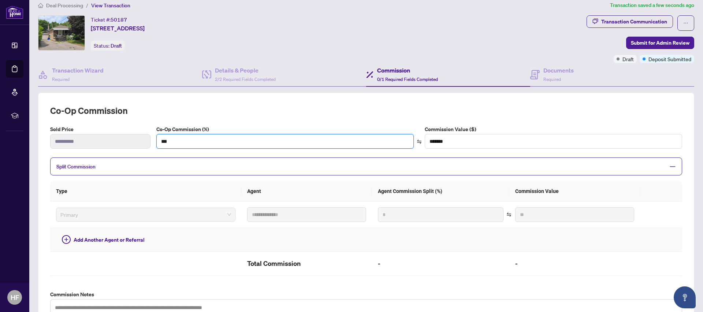
scroll to position [8, 0]
type input "***"
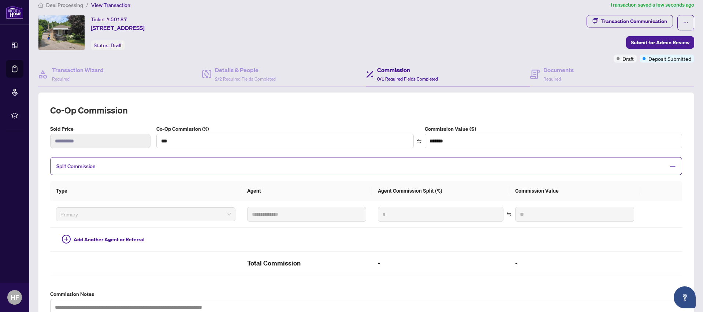
click at [280, 106] on h2 "Co-op Commission" at bounding box center [366, 110] width 632 height 12
type input "***"
type input "*******"
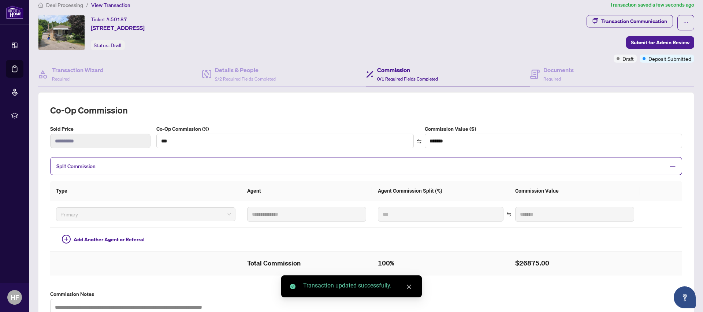
scroll to position [197, 0]
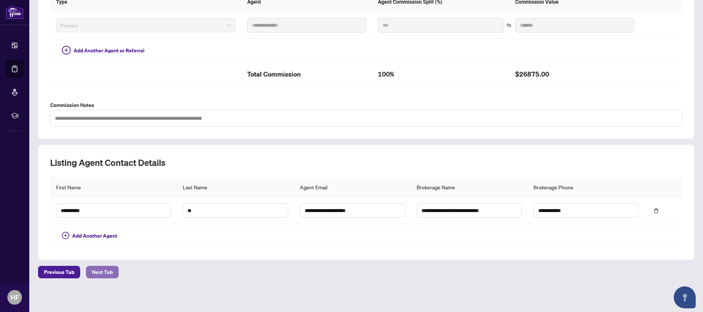
click at [106, 270] on span "Next Tab" at bounding box center [102, 272] width 21 height 12
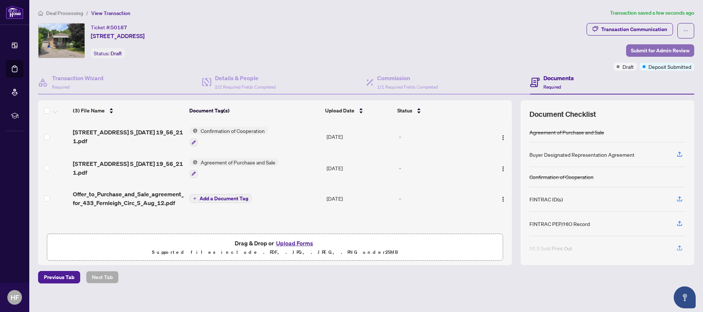
click at [652, 51] on span "Submit for Admin Review" at bounding box center [660, 51] width 59 height 12
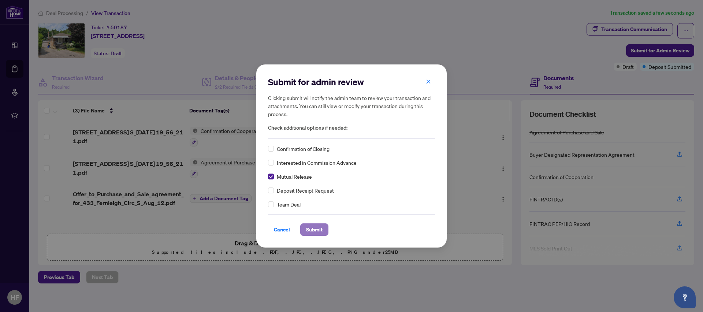
click at [318, 229] on span "Submit" at bounding box center [314, 230] width 16 height 12
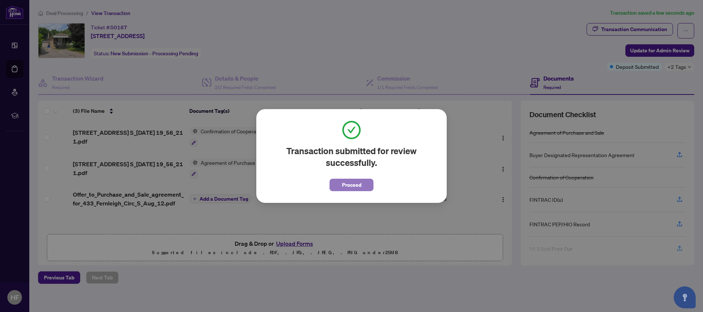
click at [355, 187] on span "Proceed" at bounding box center [351, 185] width 19 height 12
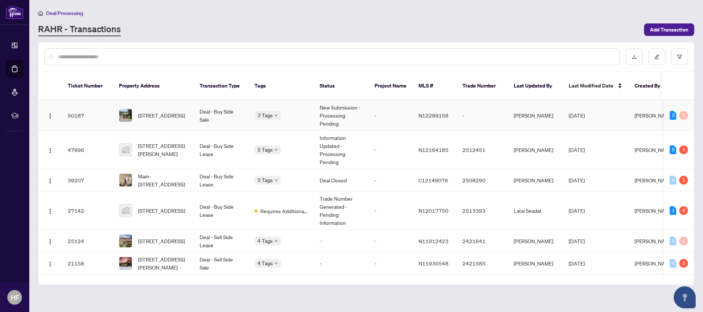
click at [240, 115] on td "Deal - Buy Side Sale" at bounding box center [221, 115] width 55 height 30
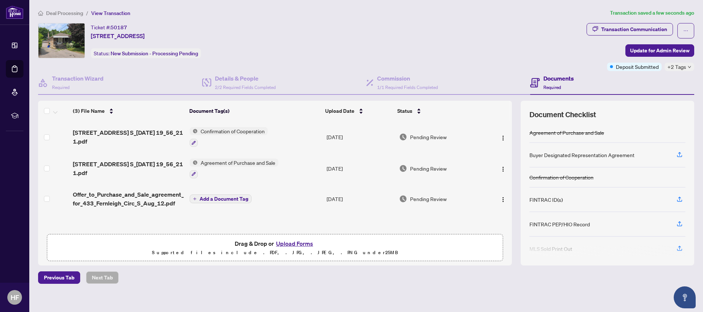
scroll to position [0, 0]
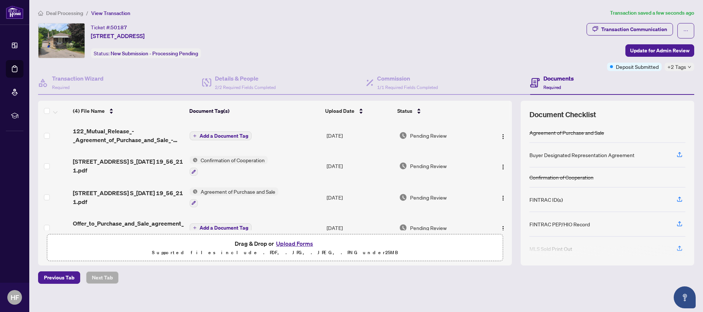
click at [210, 136] on span "Add a Document Tag" at bounding box center [223, 135] width 49 height 5
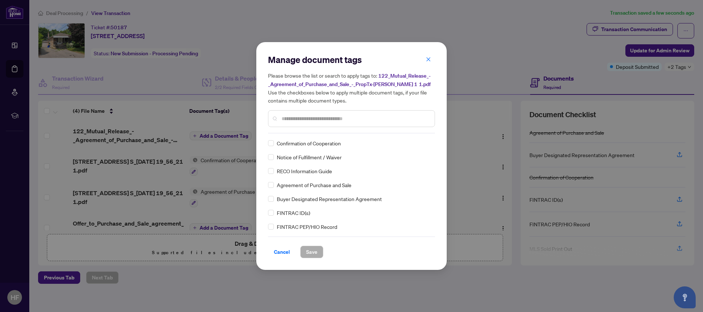
click at [291, 117] on input "text" at bounding box center [354, 119] width 147 height 8
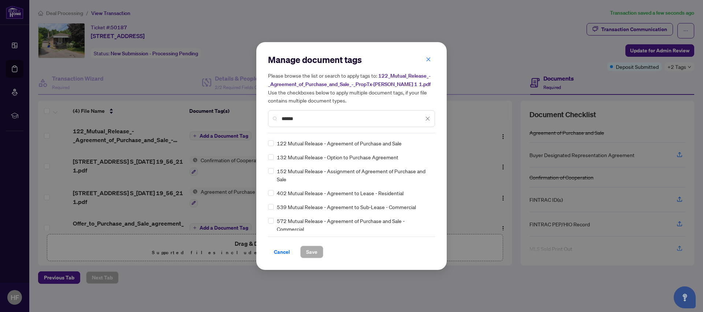
type input "******"
click at [351, 146] on span "122 Mutual Release - Agreement of Purchase and Sale" at bounding box center [339, 143] width 125 height 8
click at [274, 143] on div "122 Mutual Release - Agreement of Purchase and Sale" at bounding box center [349, 143] width 162 height 8
click at [312, 251] on span "Save" at bounding box center [311, 252] width 11 height 12
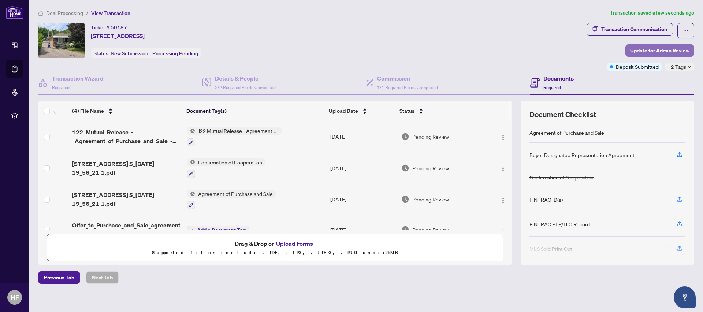
click at [644, 51] on span "Update for Admin Review" at bounding box center [659, 51] width 59 height 12
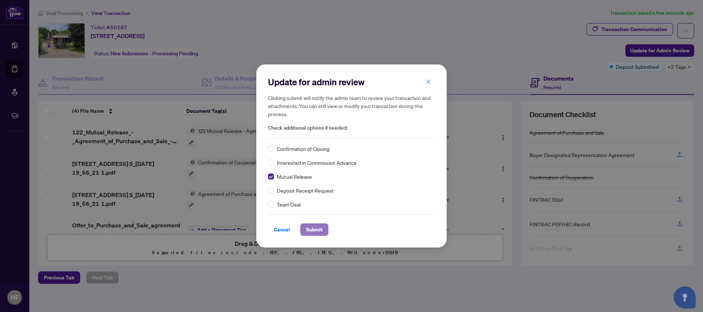
click at [315, 234] on span "Submit" at bounding box center [314, 230] width 16 height 12
